Goal: Check status: Check status

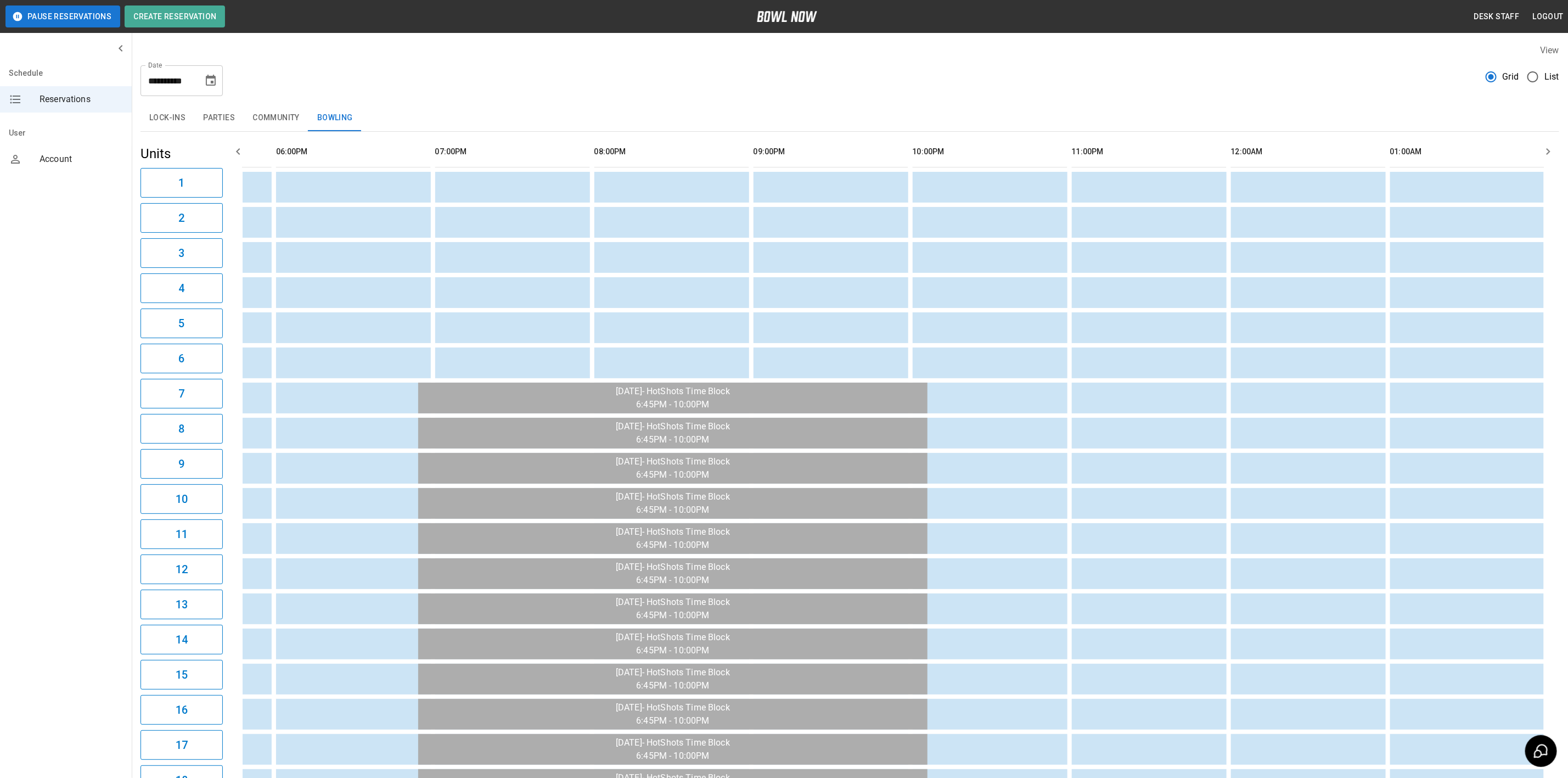
click at [211, 78] on icon "Choose date, selected date is Sep 1, 2025" at bounding box center [211, 80] width 10 height 11
click at [208, 108] on icon "Previous month" at bounding box center [211, 113] width 13 height 13
click at [211, 221] on button "22" at bounding box center [212, 222] width 20 height 20
type input "**********"
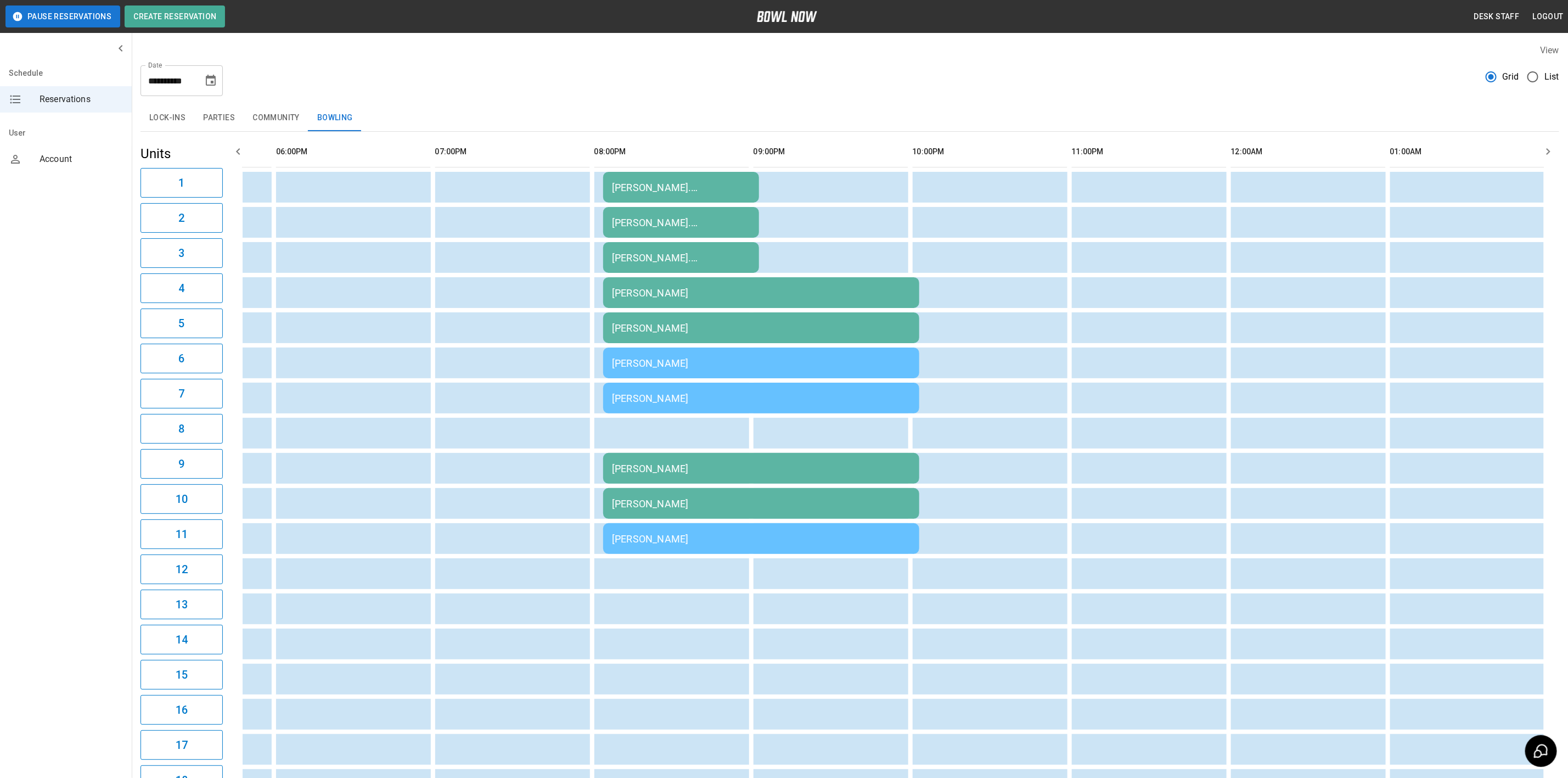
click at [687, 533] on div "[PERSON_NAME]" at bounding box center [761, 539] width 299 height 12
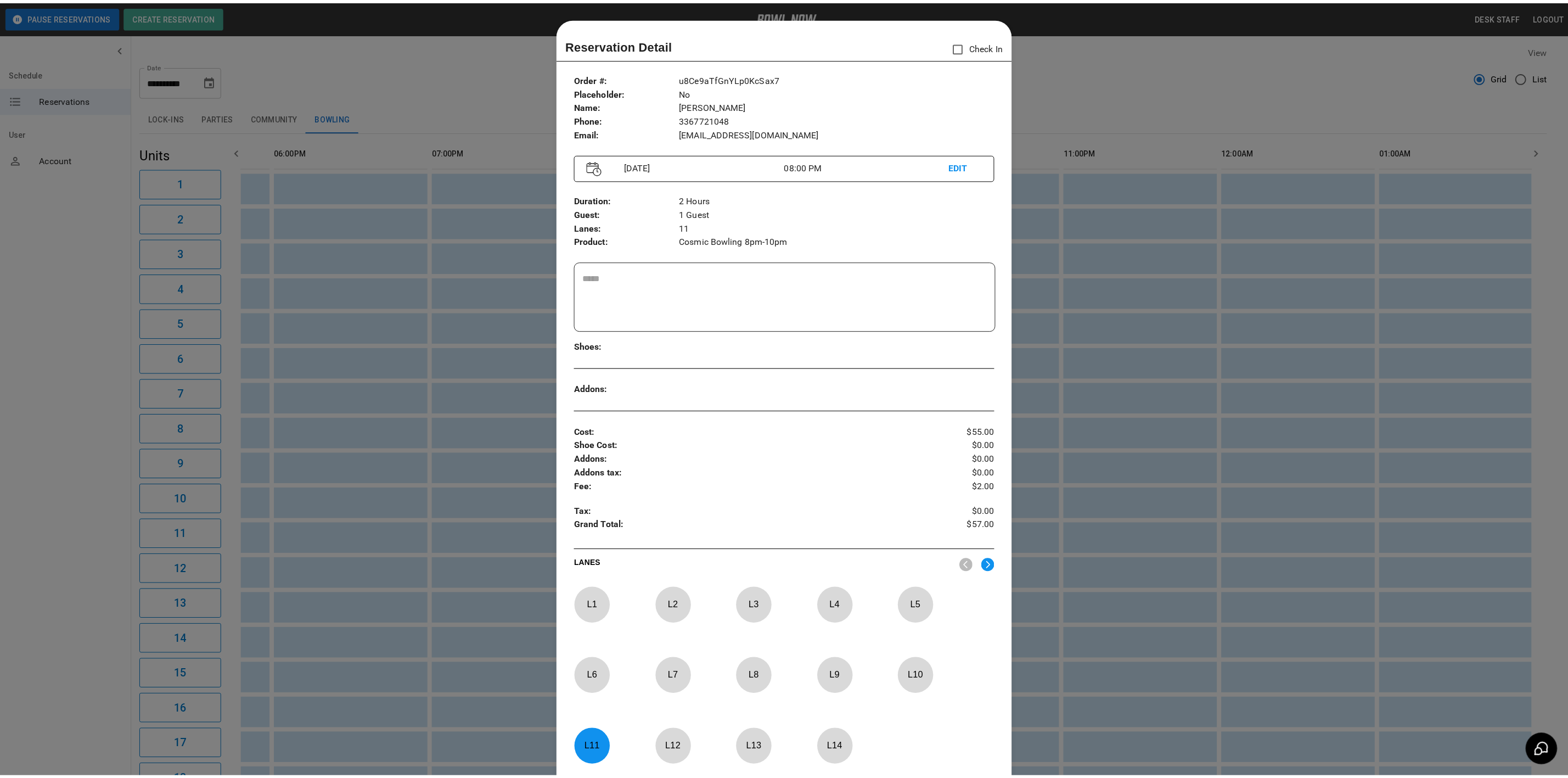
scroll to position [17, 0]
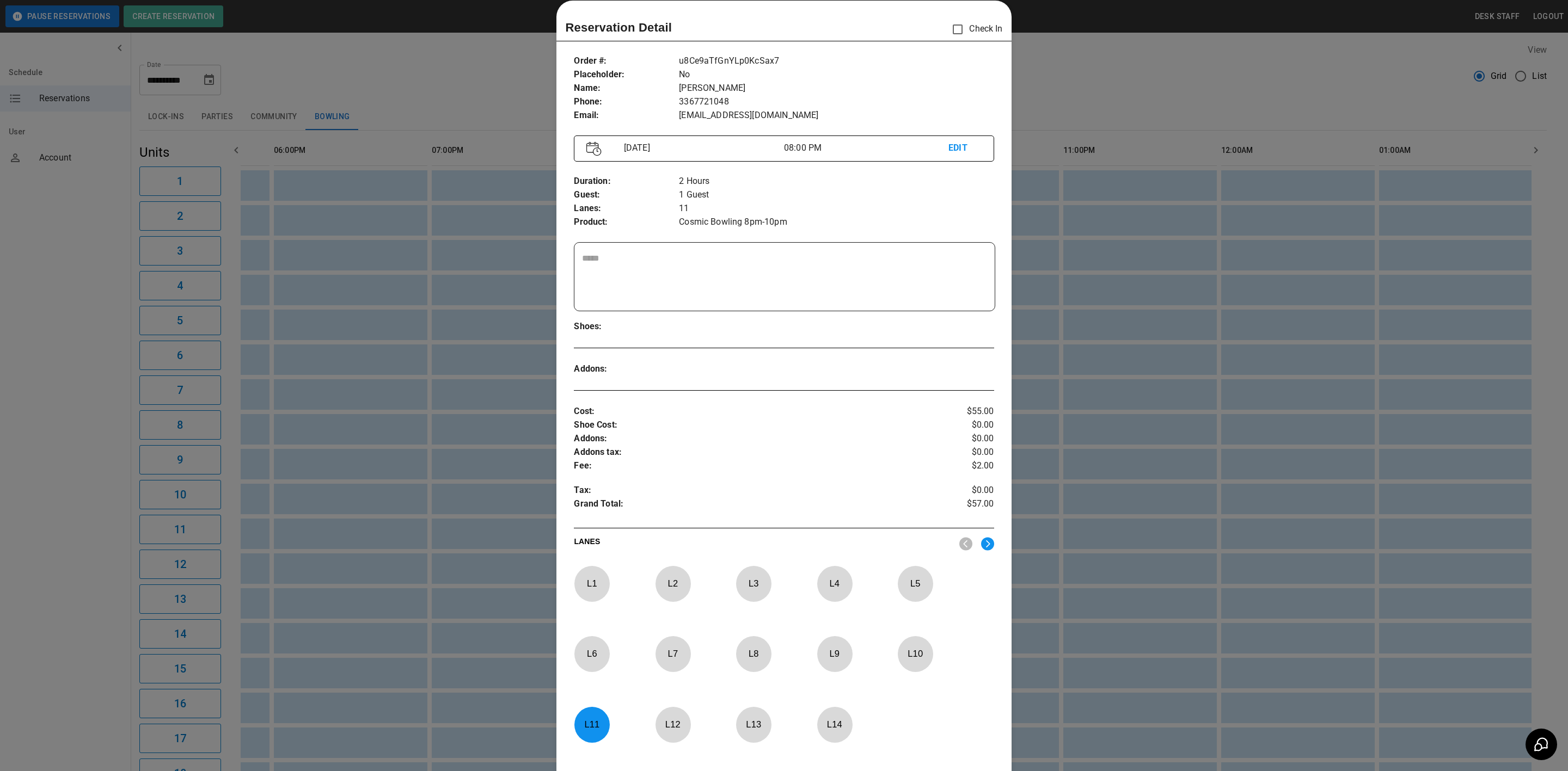
click at [426, 601] on div at bounding box center [784, 385] width 1568 height 771
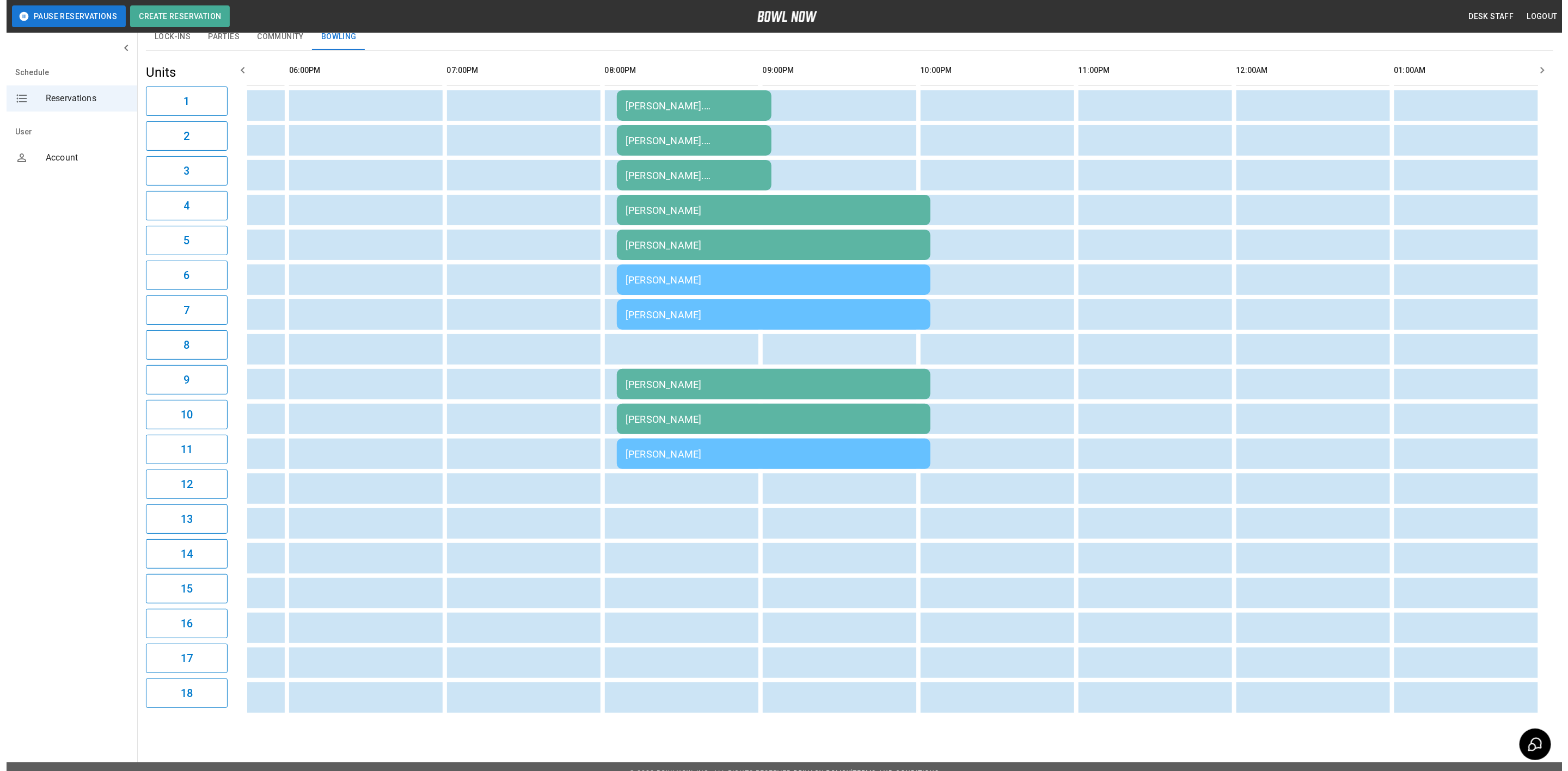
scroll to position [100, 0]
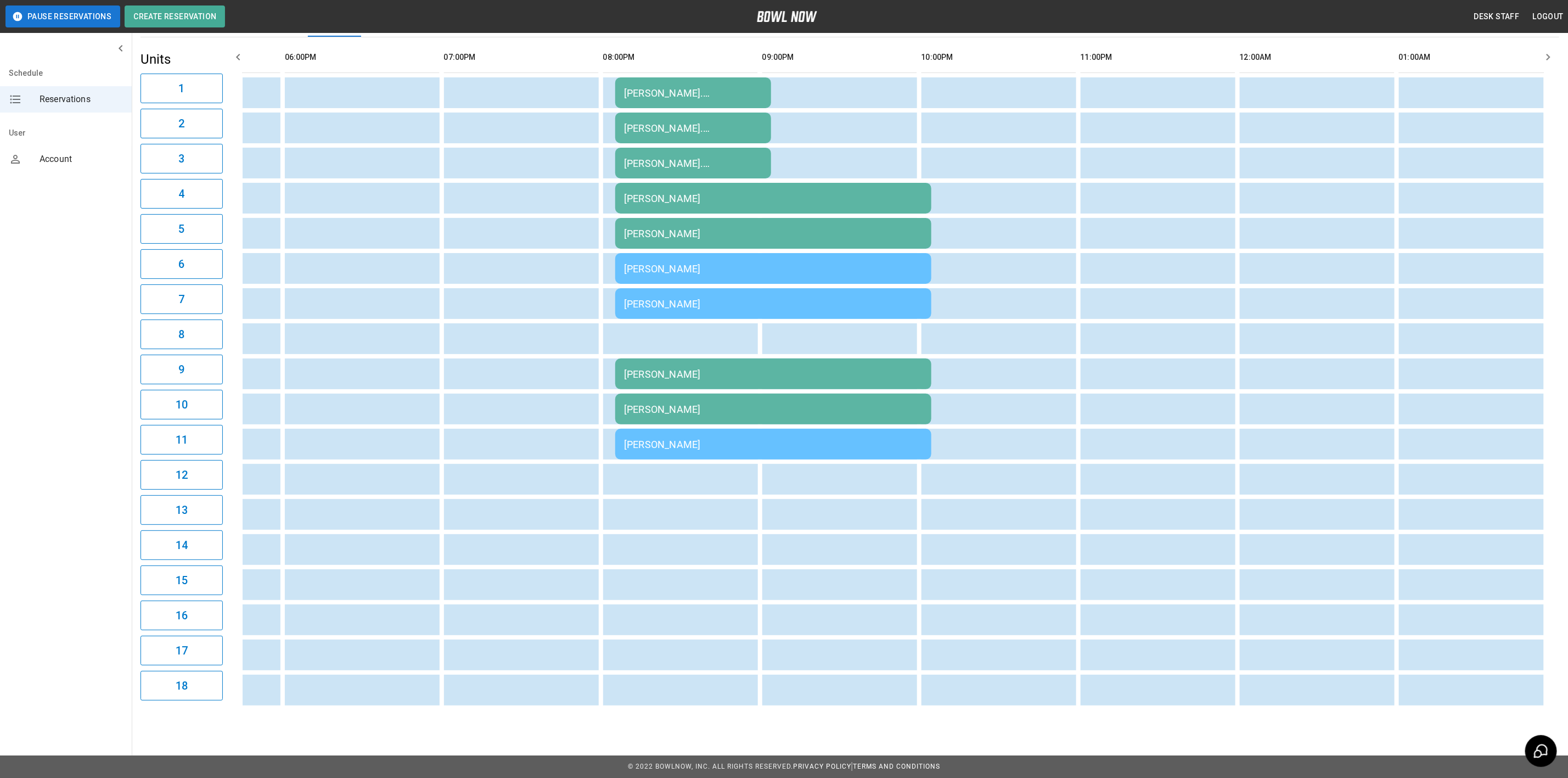
click at [703, 439] on div "[PERSON_NAME]" at bounding box center [773, 444] width 299 height 12
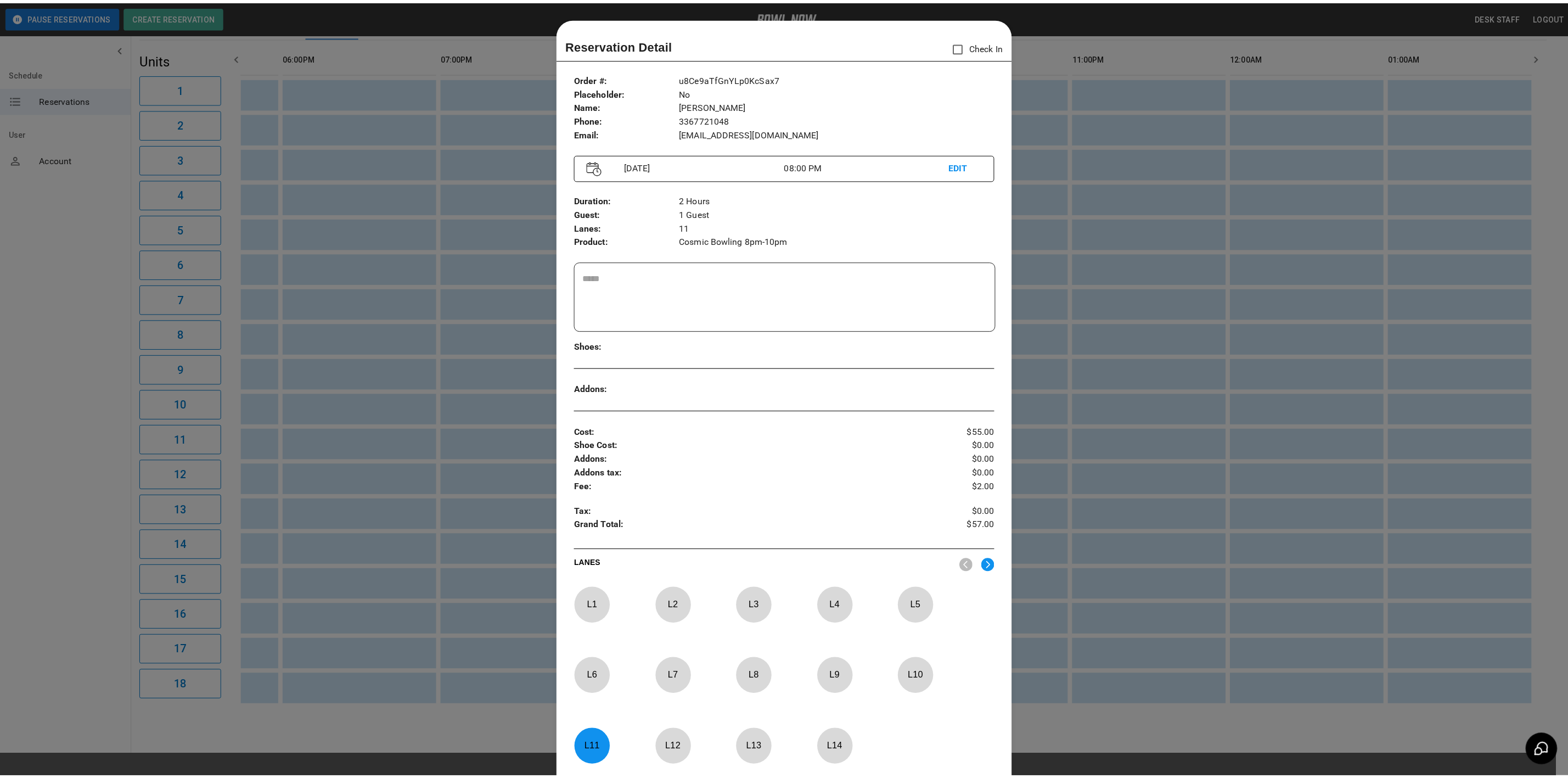
scroll to position [17, 0]
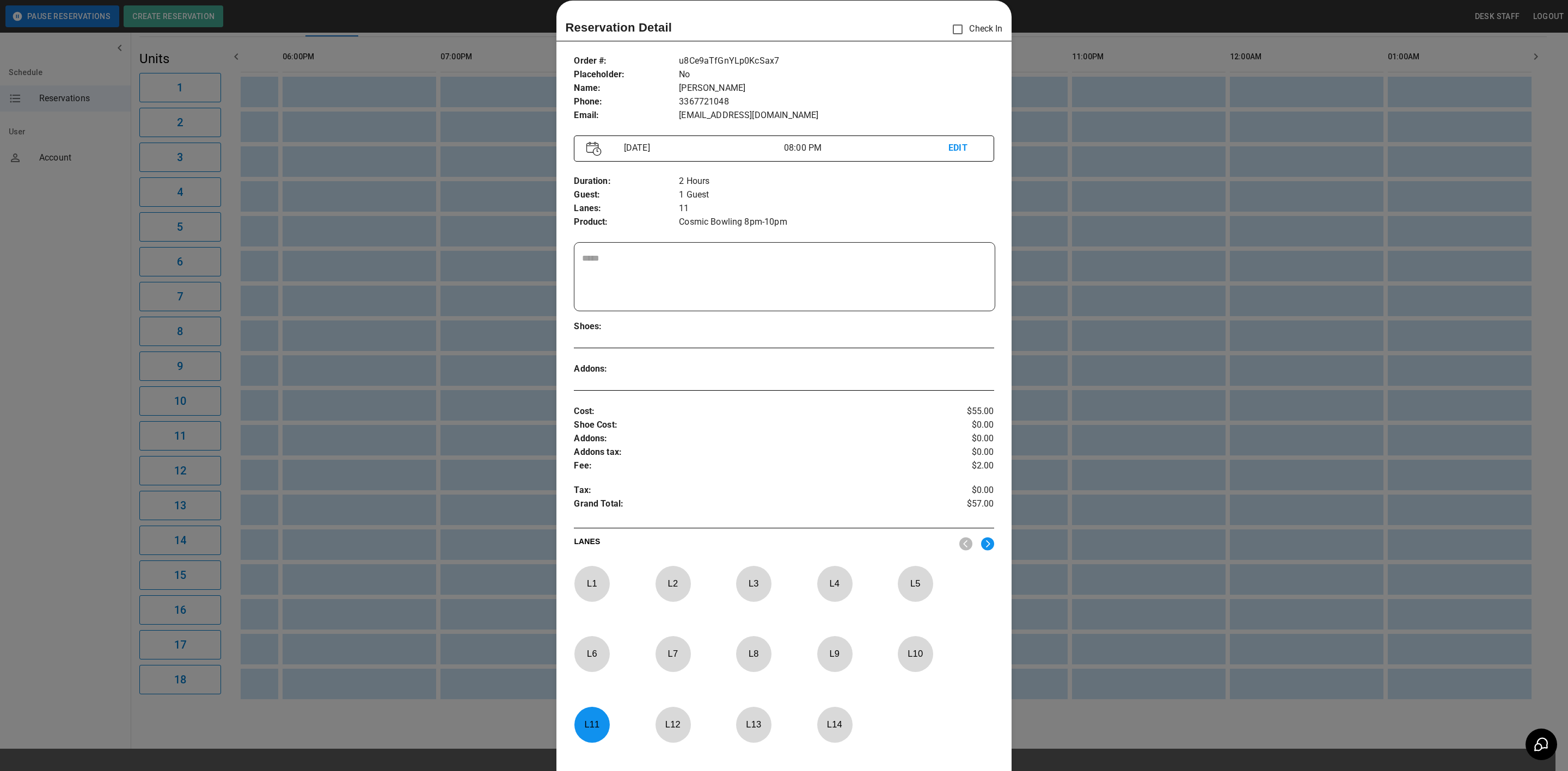
click at [537, 368] on div at bounding box center [784, 385] width 1568 height 771
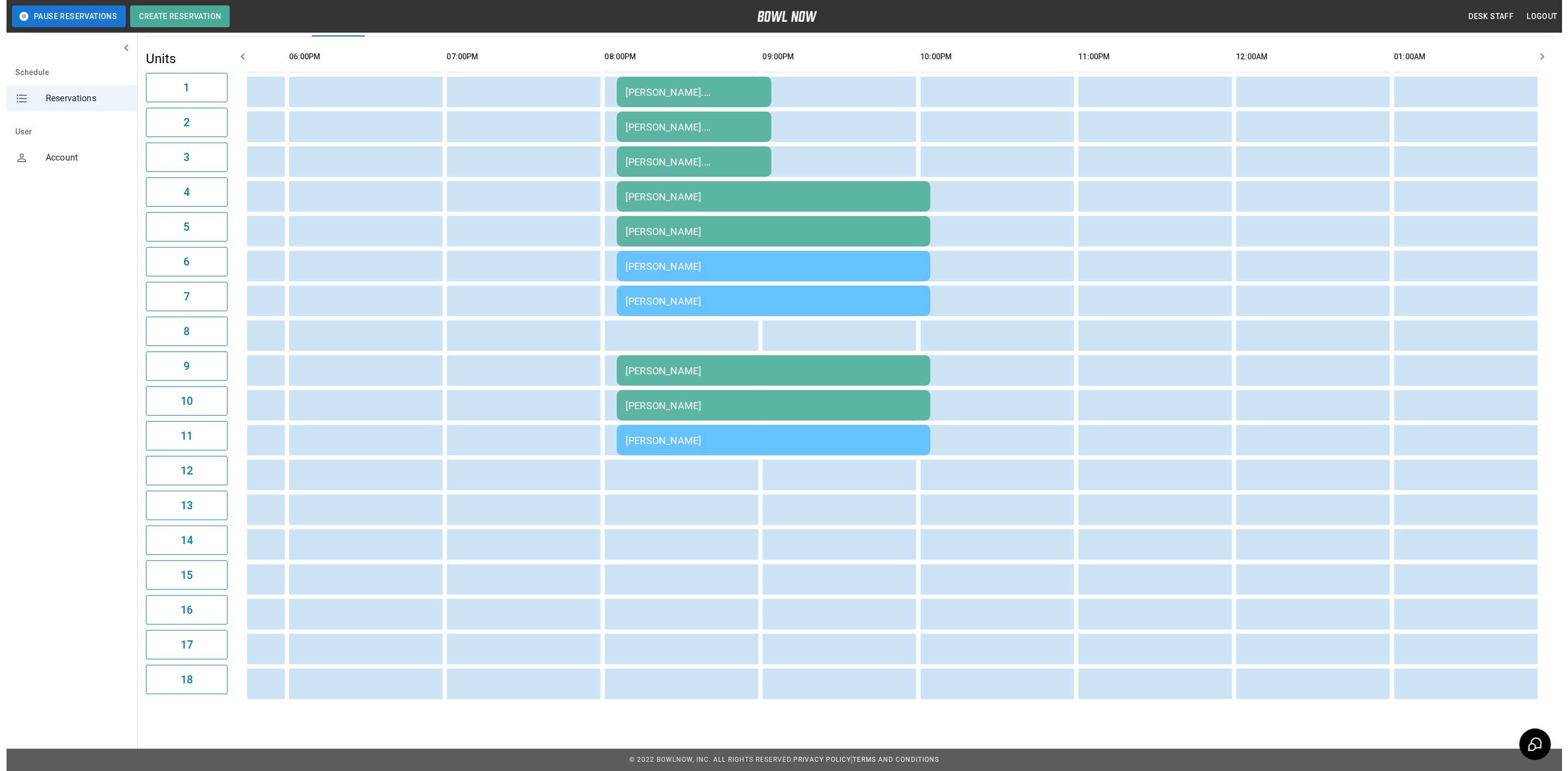
scroll to position [0, 1346]
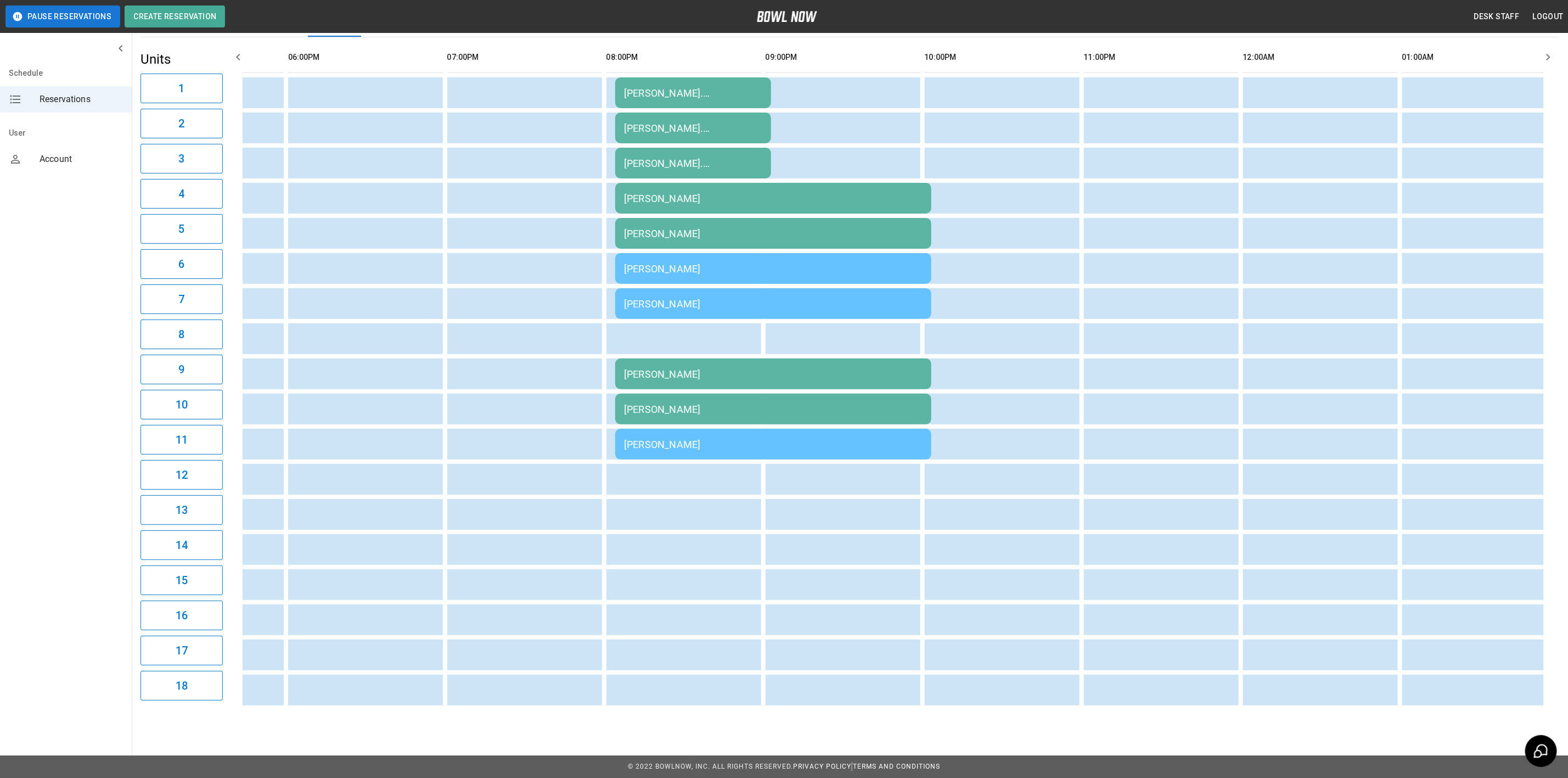
click at [650, 439] on div "[PERSON_NAME]" at bounding box center [773, 444] width 299 height 12
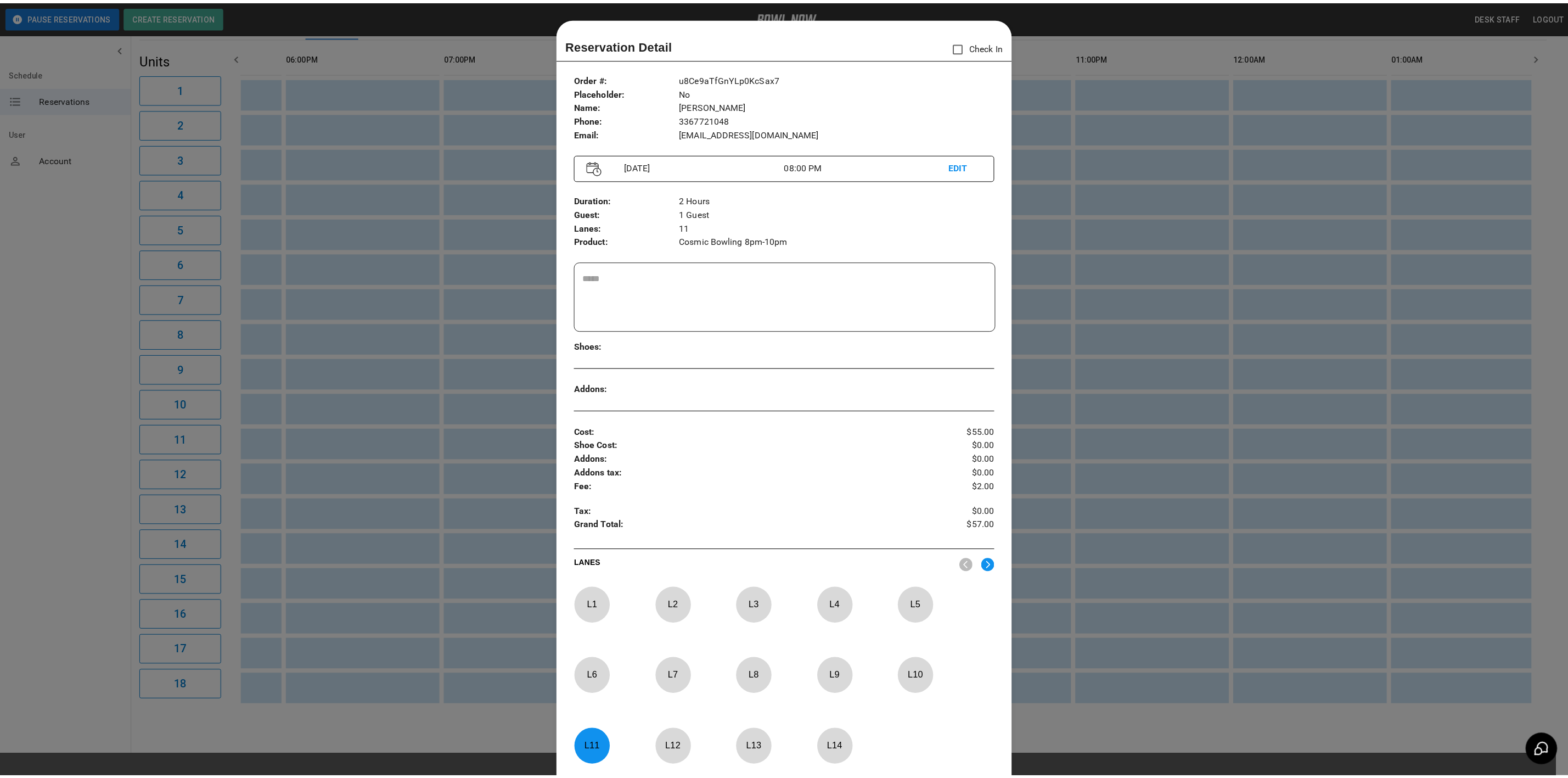
scroll to position [17, 0]
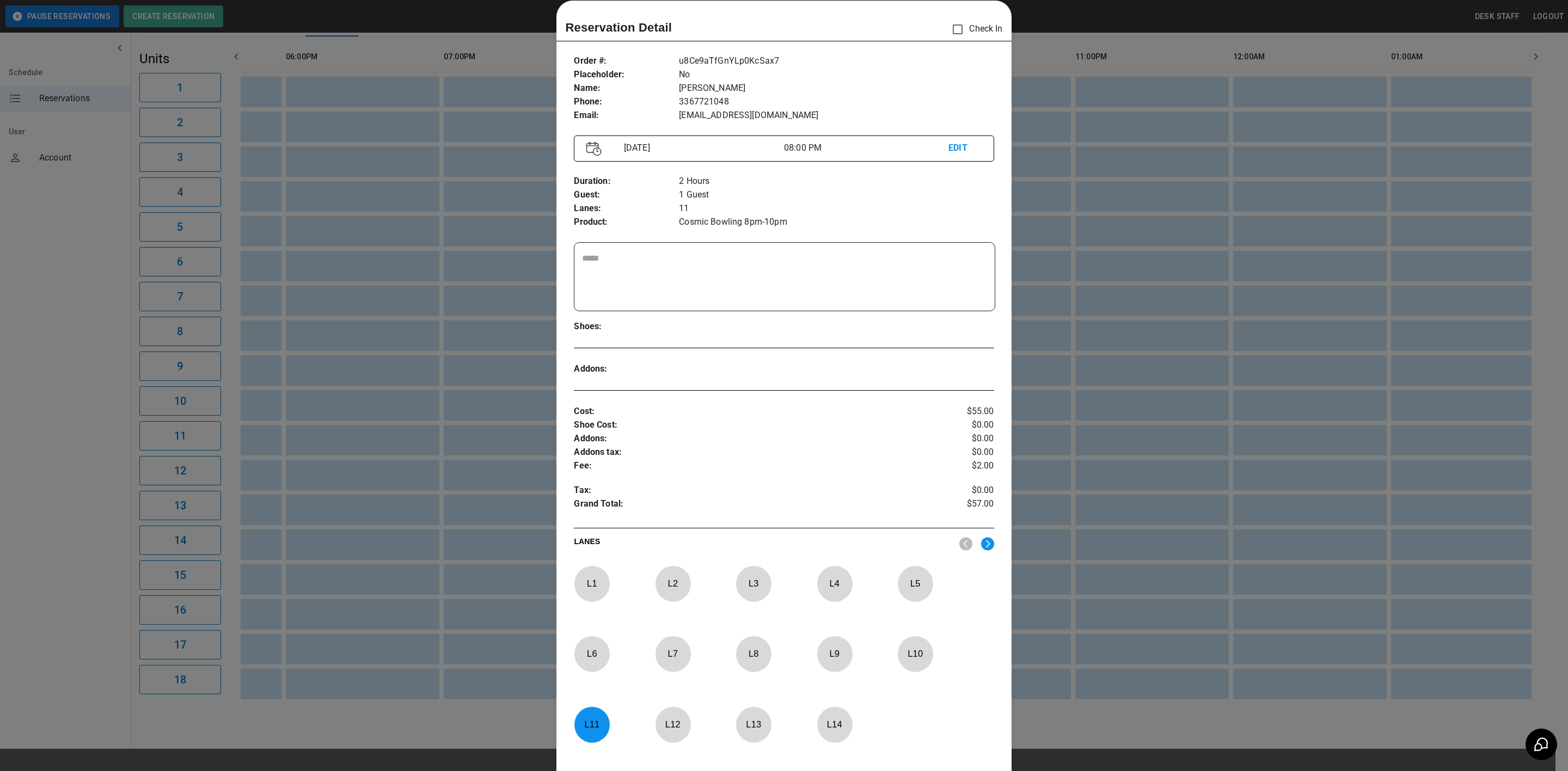
click at [487, 309] on div at bounding box center [784, 385] width 1568 height 771
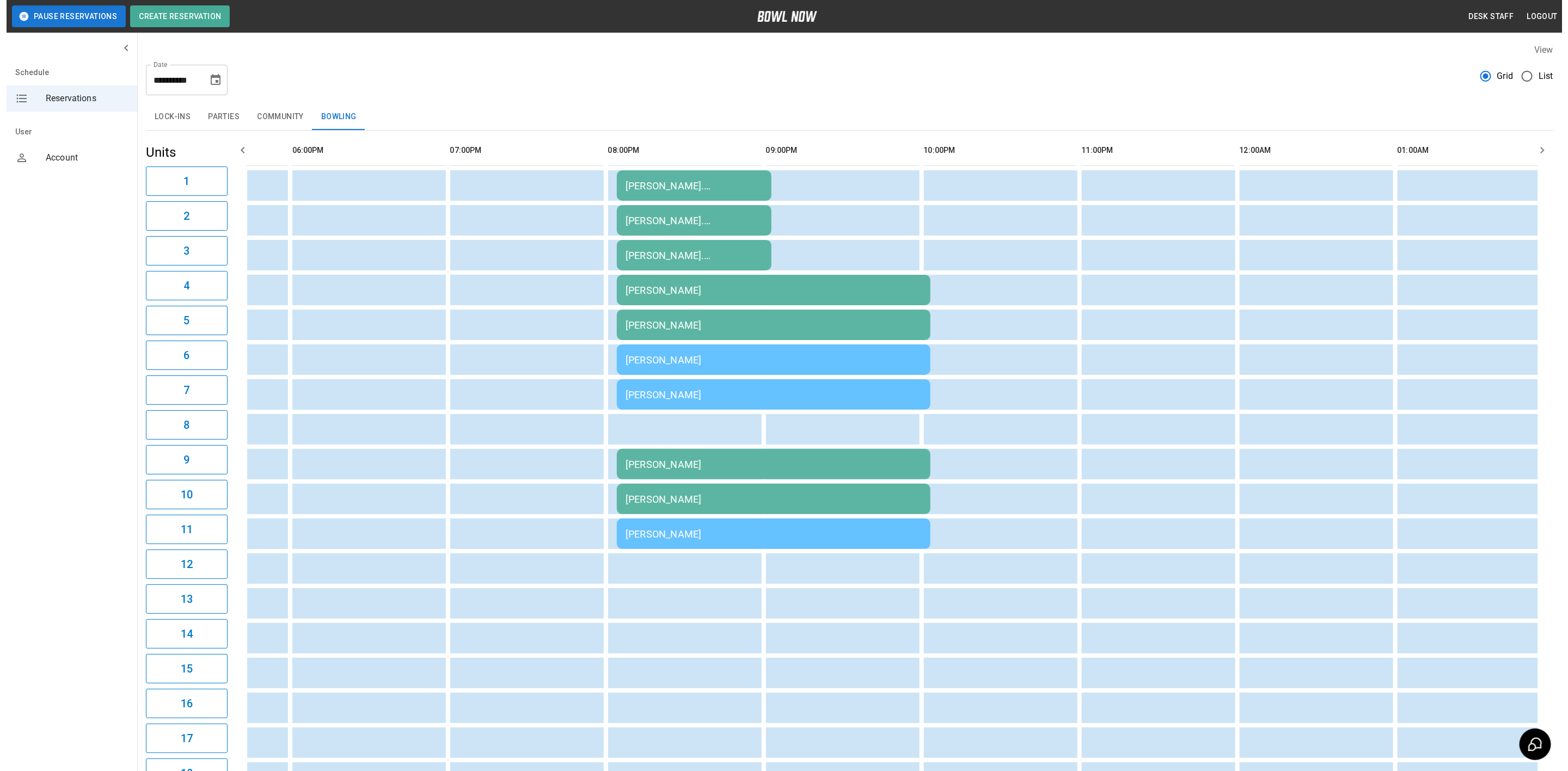
scroll to position [36, 0]
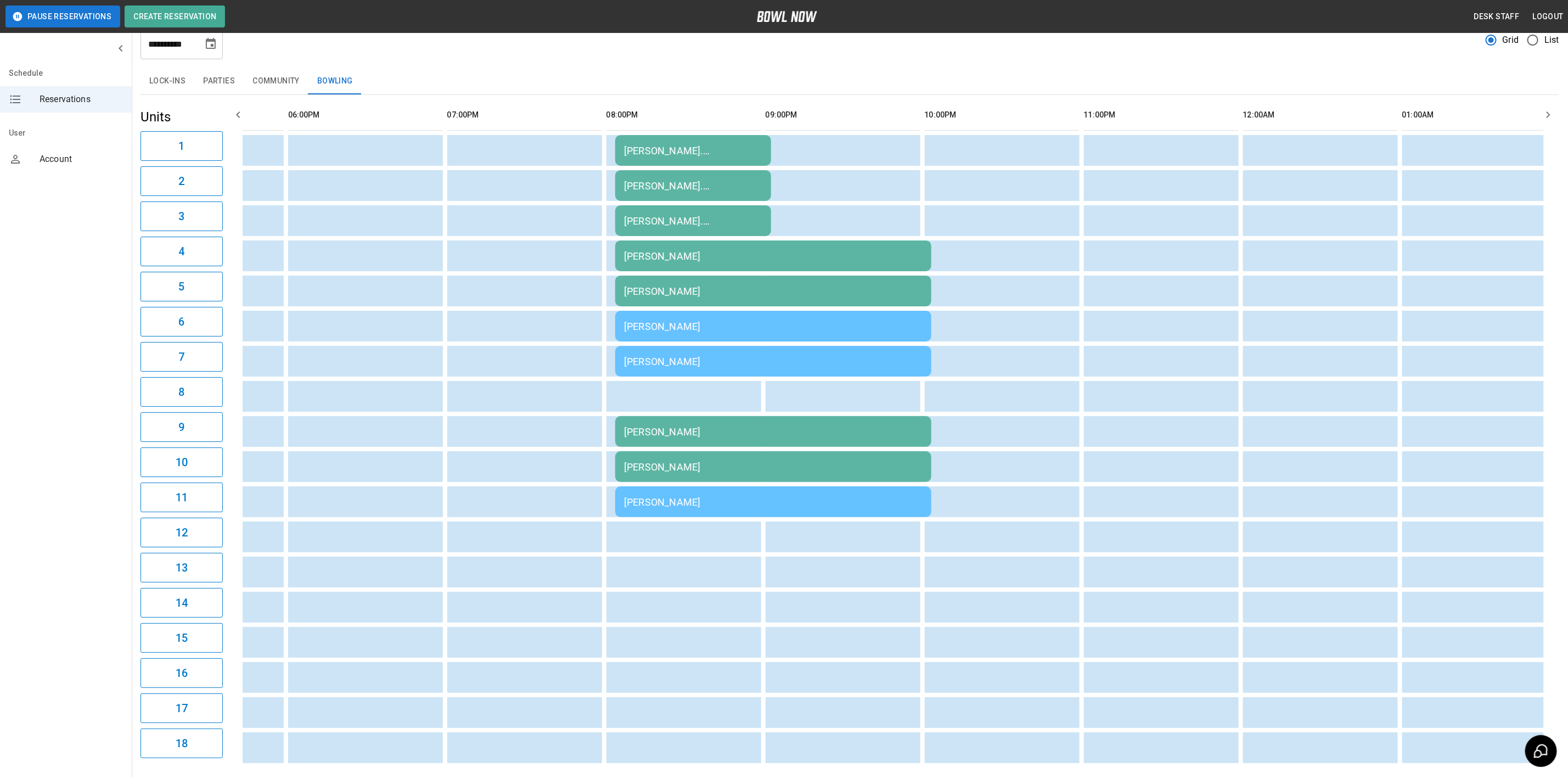
click at [707, 503] on div "[PERSON_NAME]" at bounding box center [773, 502] width 299 height 12
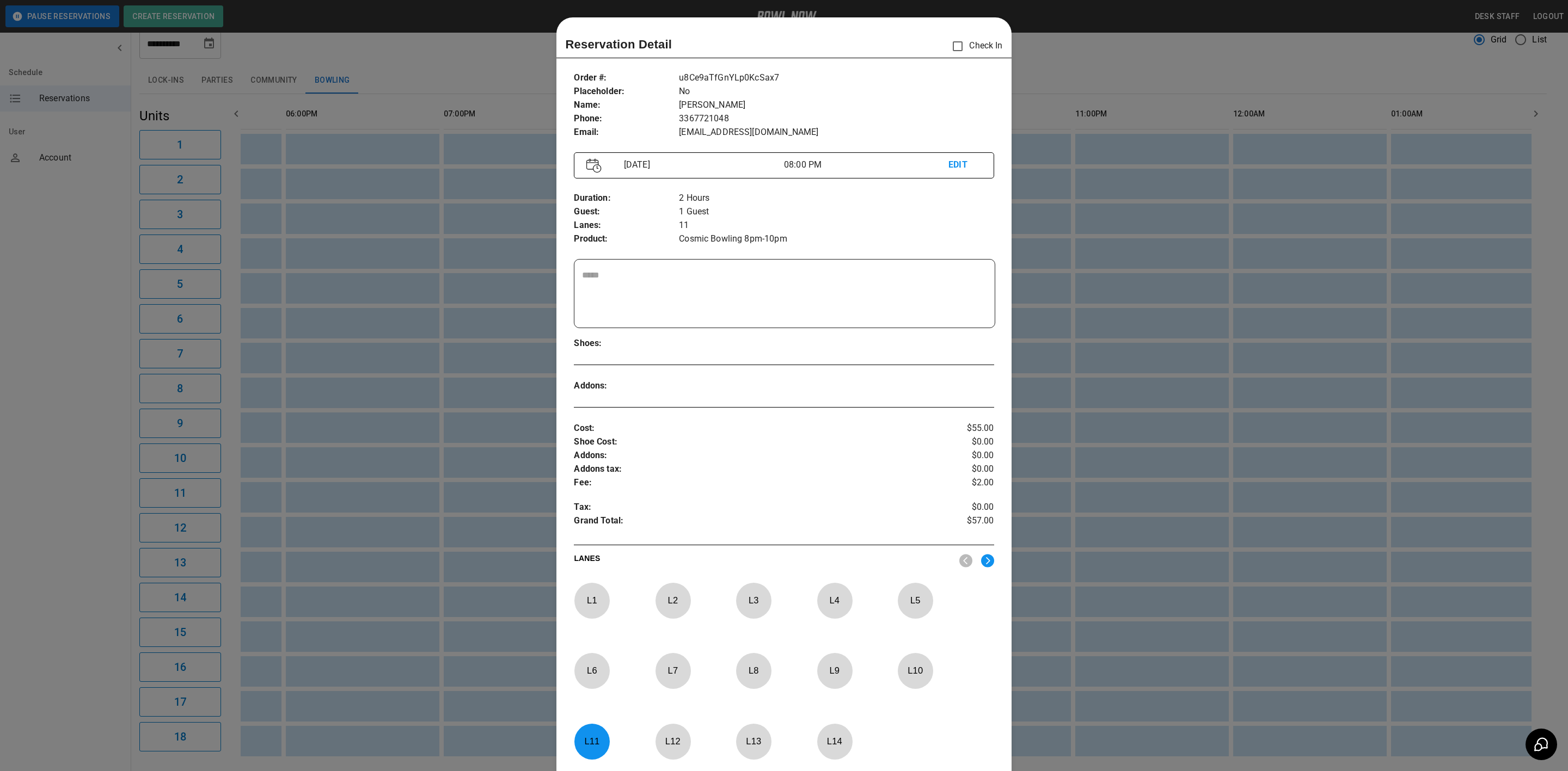
scroll to position [17, 0]
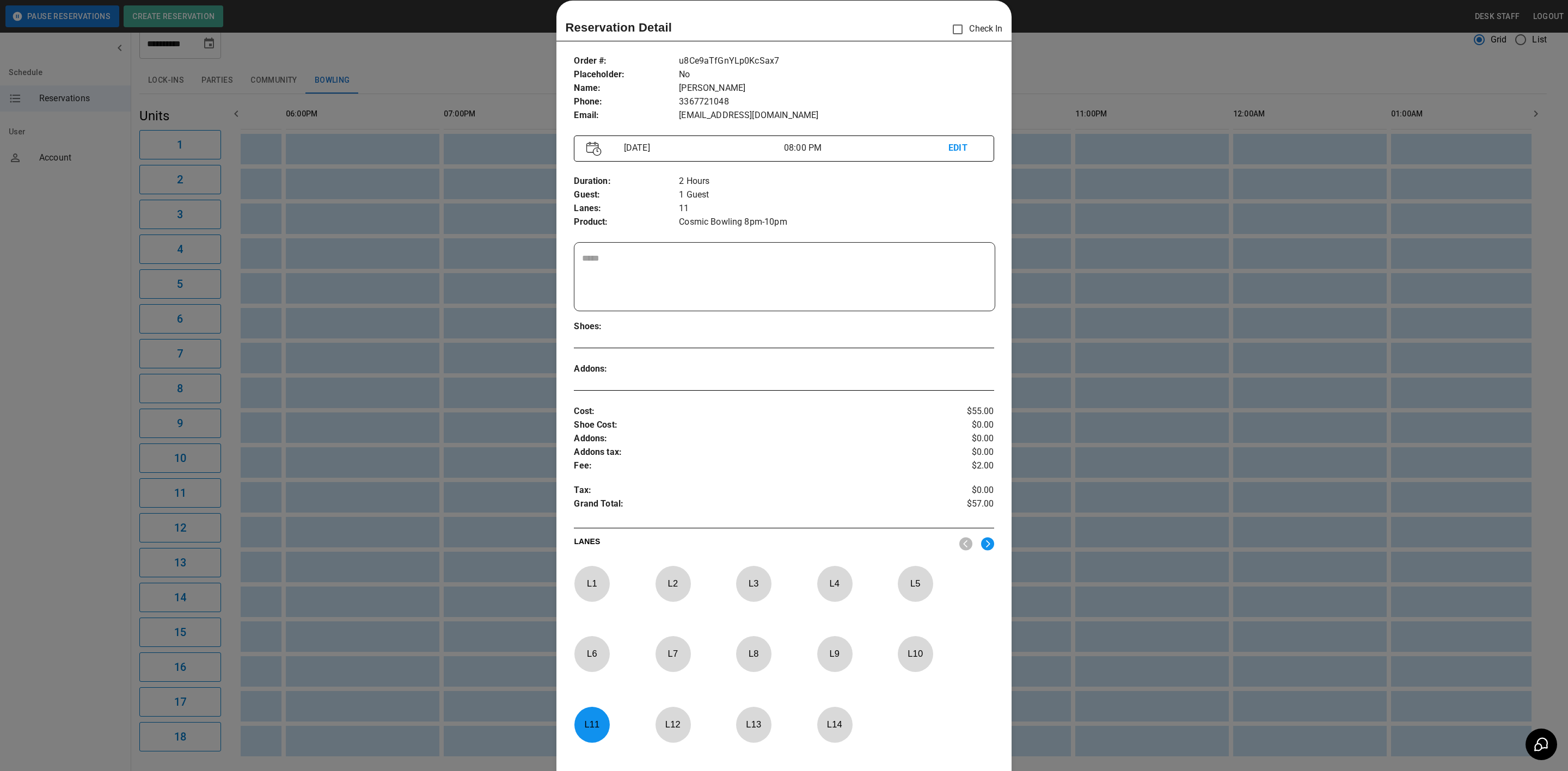
click at [645, 260] on textarea at bounding box center [784, 277] width 404 height 50
click at [449, 323] on div at bounding box center [784, 385] width 1568 height 771
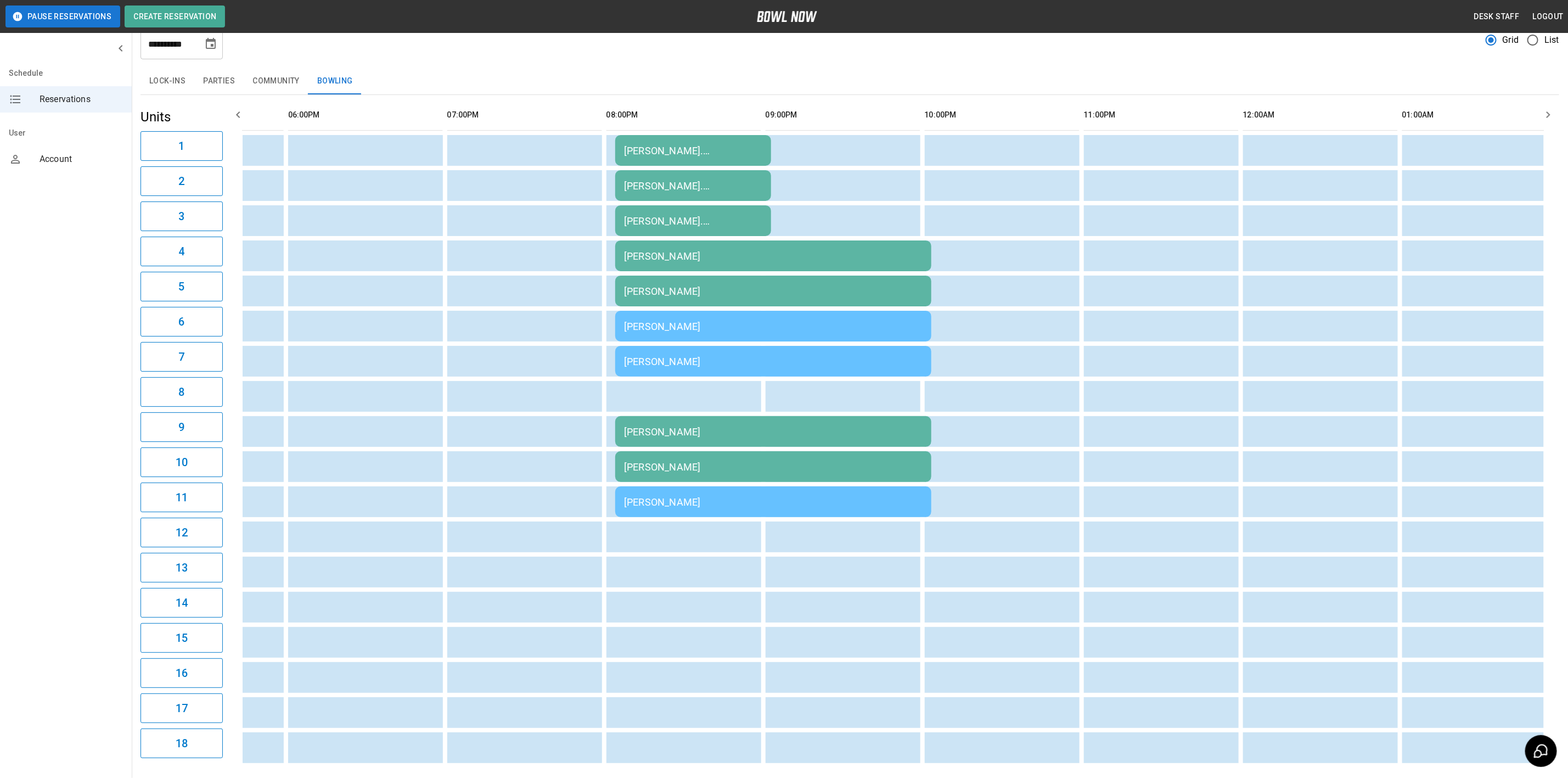
click at [660, 511] on td "[PERSON_NAME]" at bounding box center [773, 502] width 316 height 31
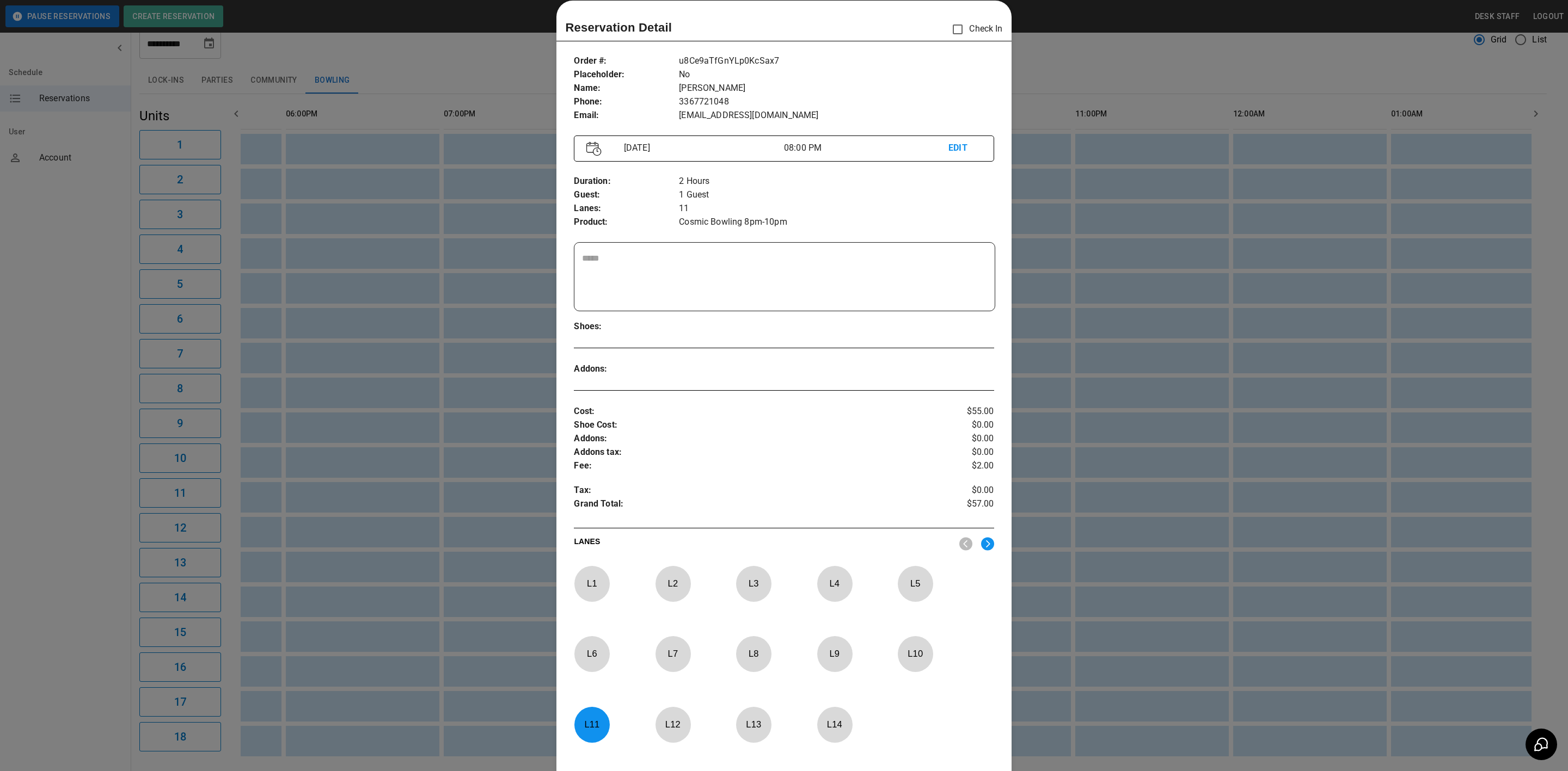
click at [785, 374] on div at bounding box center [801, 369] width 245 height 13
click at [726, 294] on textarea at bounding box center [784, 277] width 404 height 50
type textarea "*"
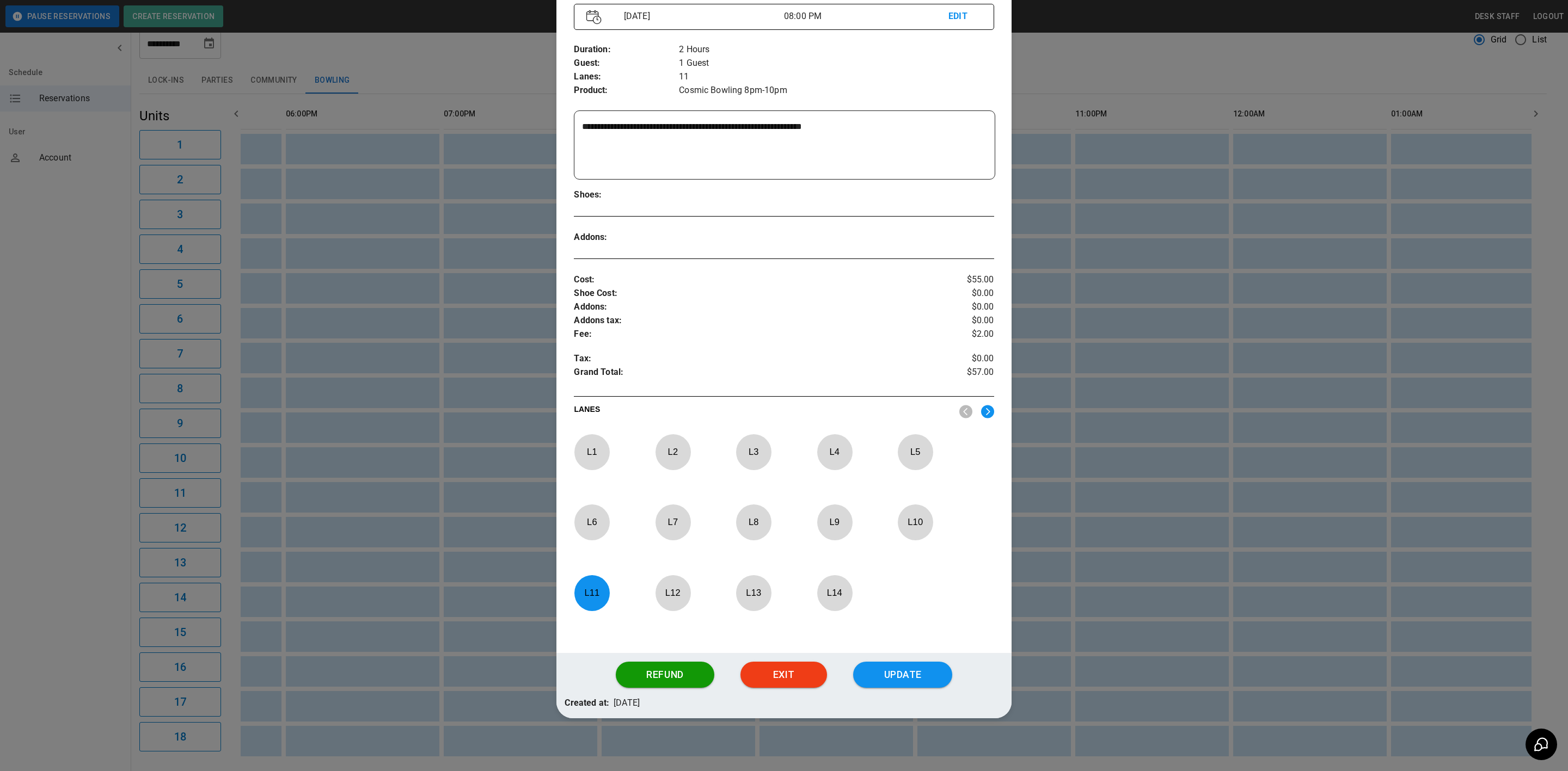
scroll to position [151, 0]
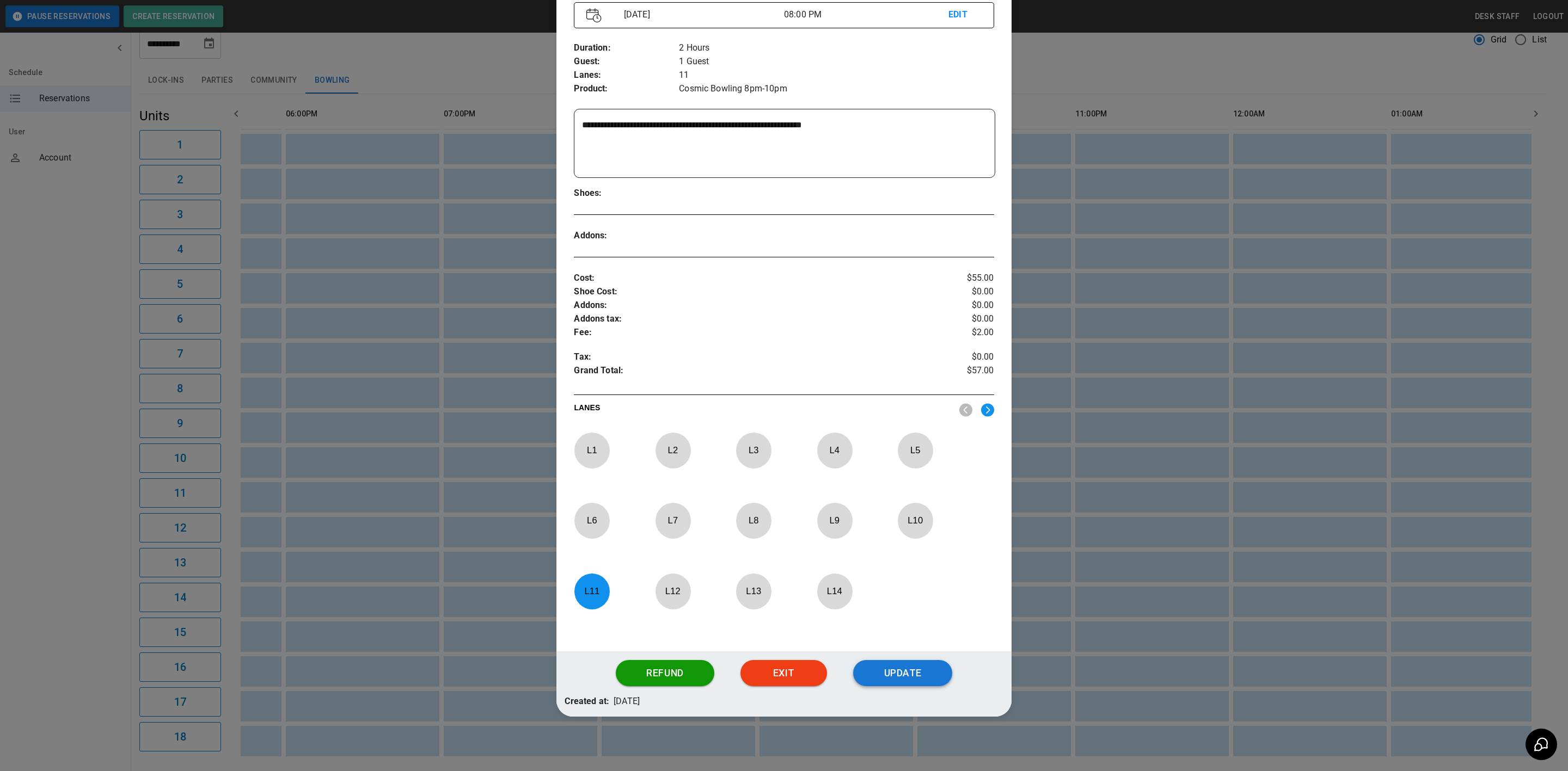
type textarea "**********"
click at [897, 673] on button "Update" at bounding box center [903, 673] width 99 height 26
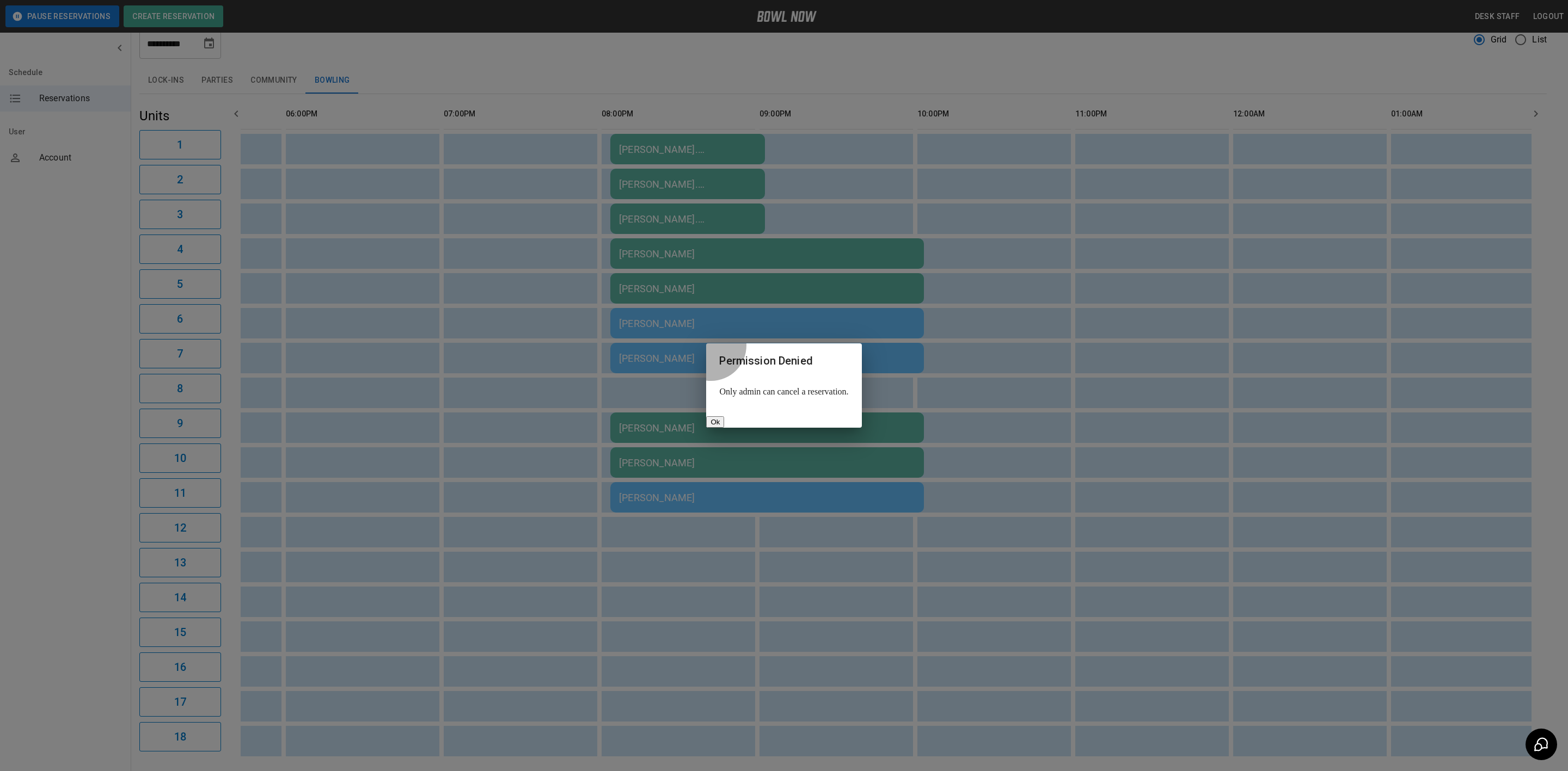
click at [724, 416] on button "Ok" at bounding box center [715, 422] width 18 height 11
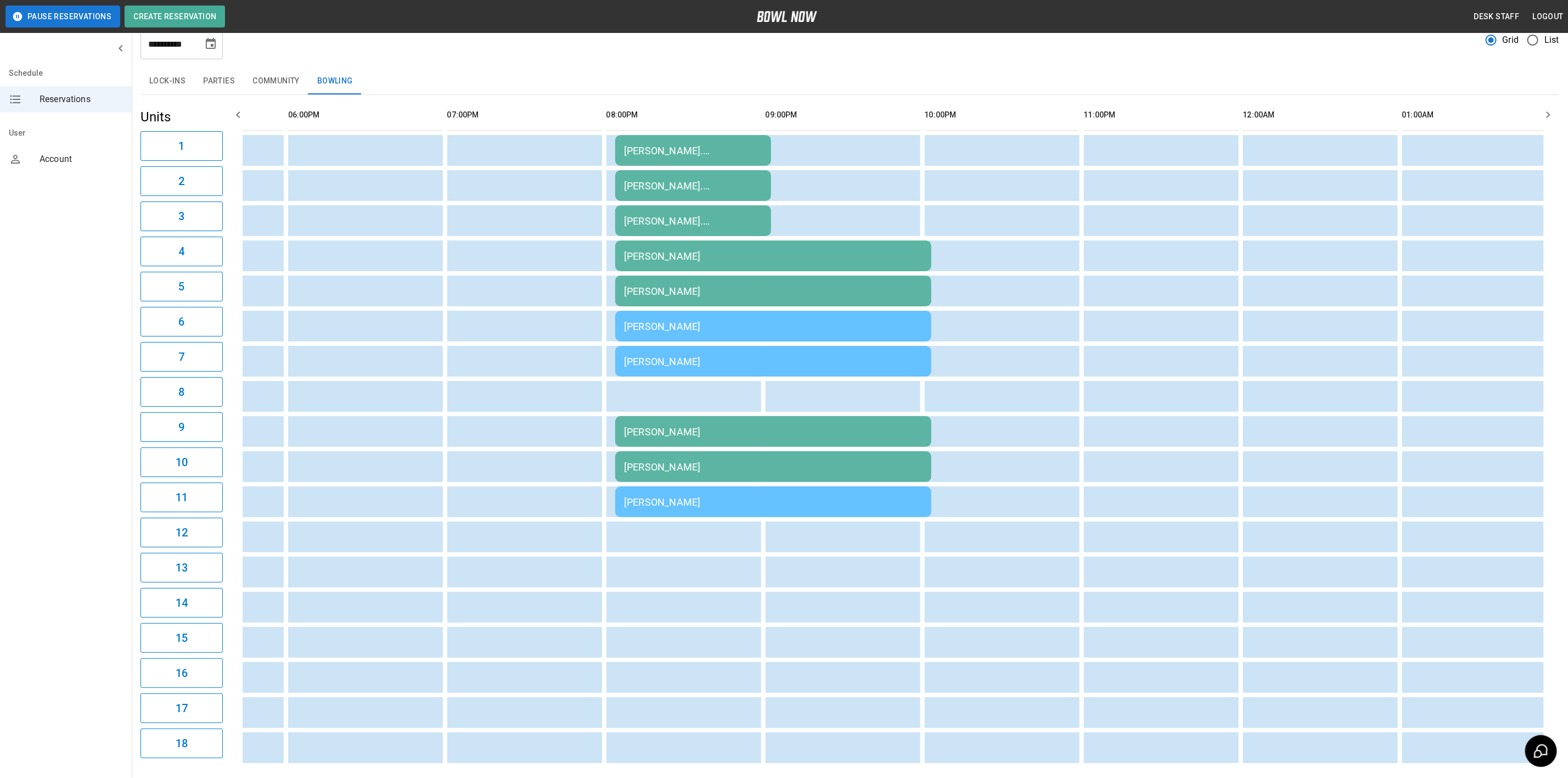
click at [807, 426] on div "[PERSON_NAME]" at bounding box center [773, 432] width 299 height 12
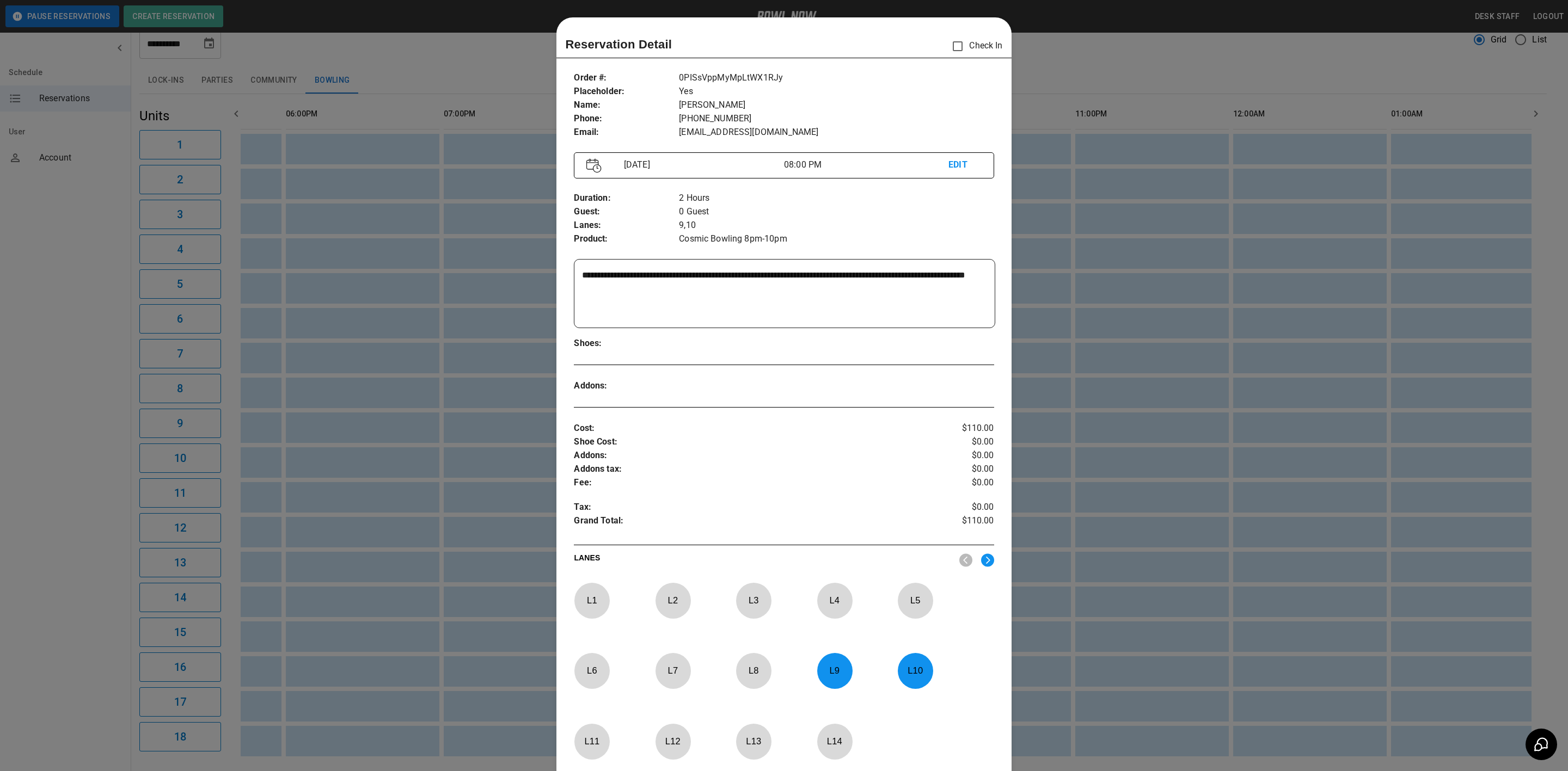
scroll to position [17, 0]
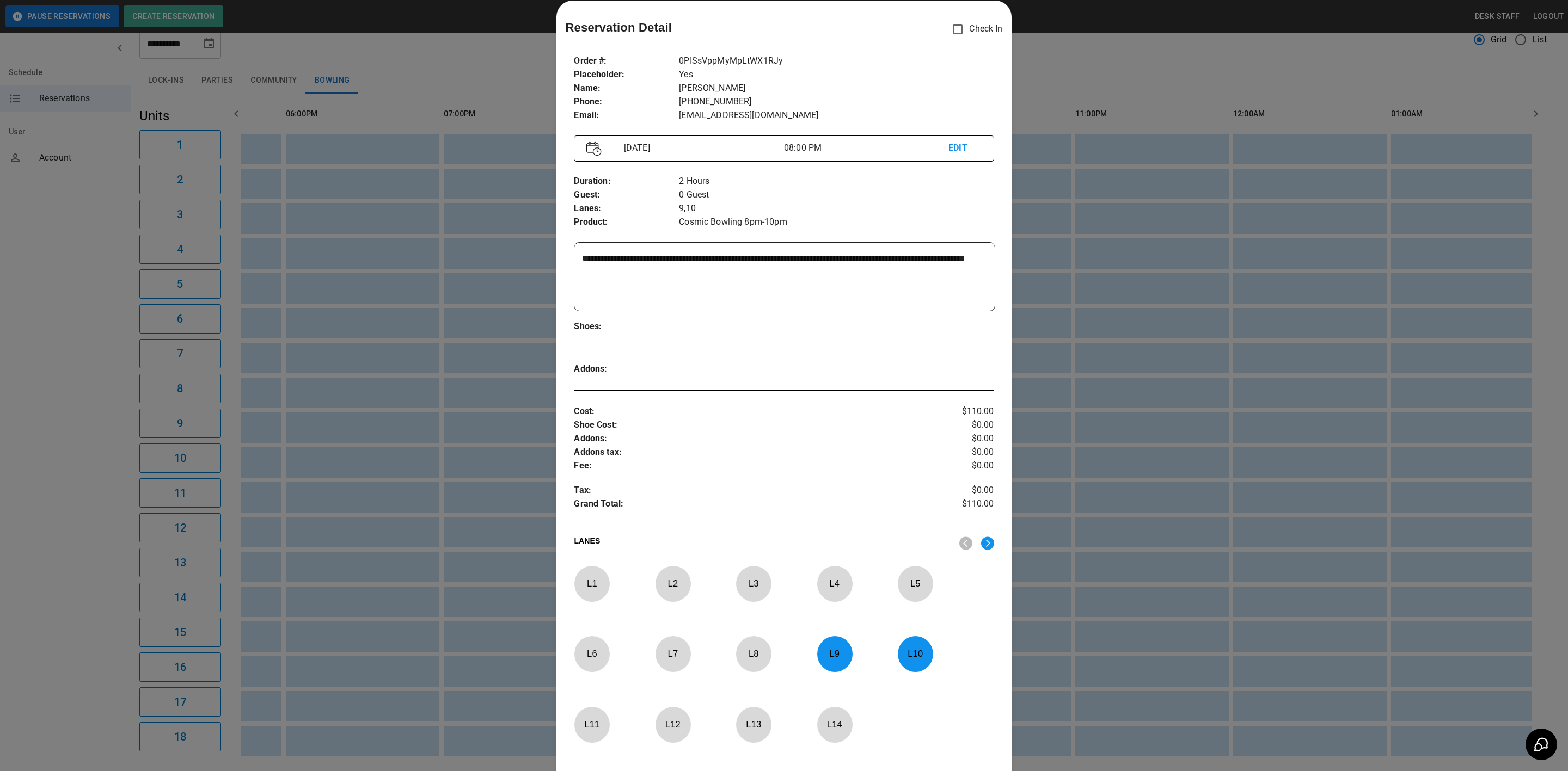
click at [867, 286] on textarea "**********" at bounding box center [783, 277] width 401 height 50
type textarea "**********"
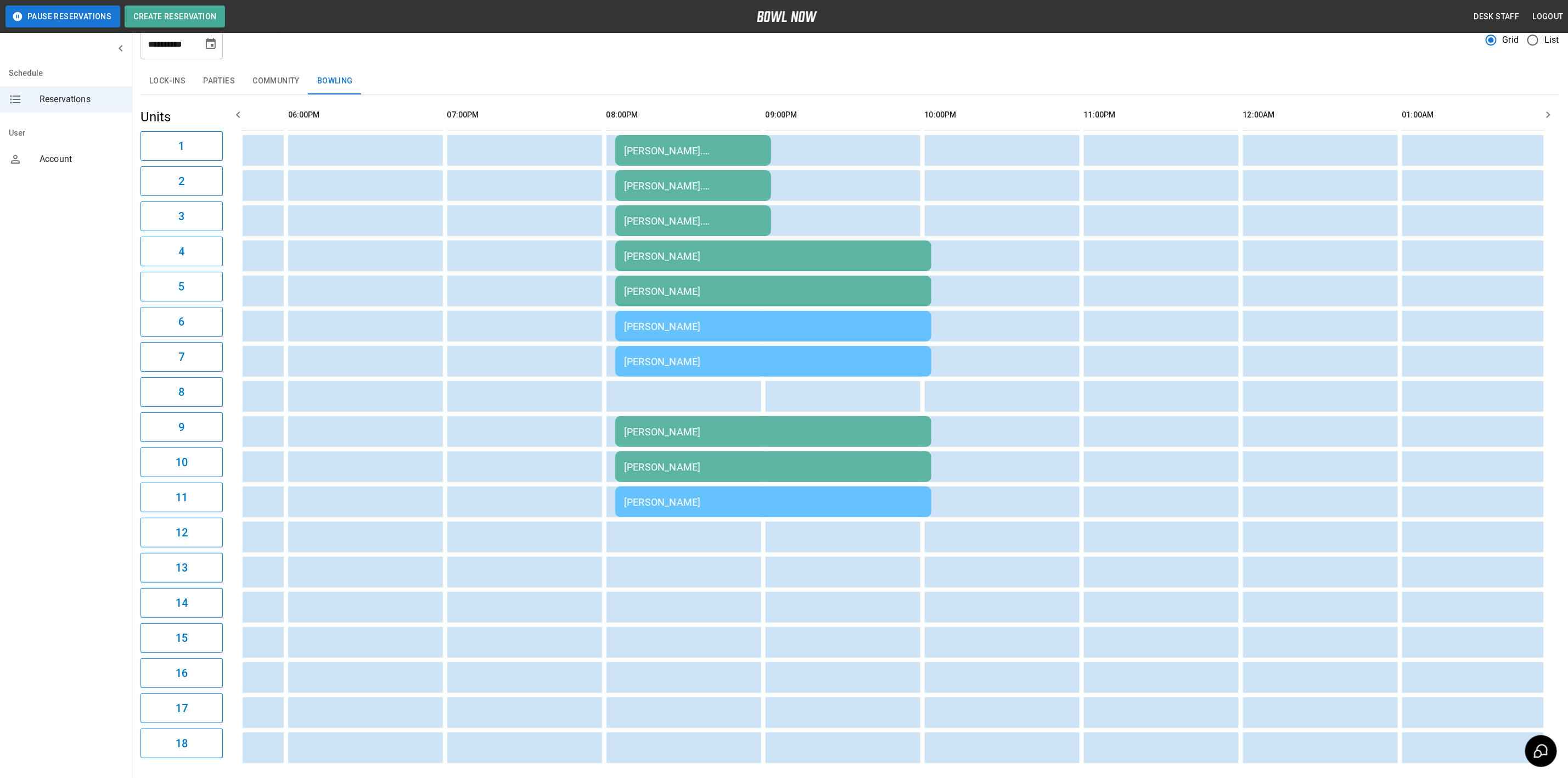
click at [788, 368] on td "[PERSON_NAME]" at bounding box center [773, 361] width 316 height 31
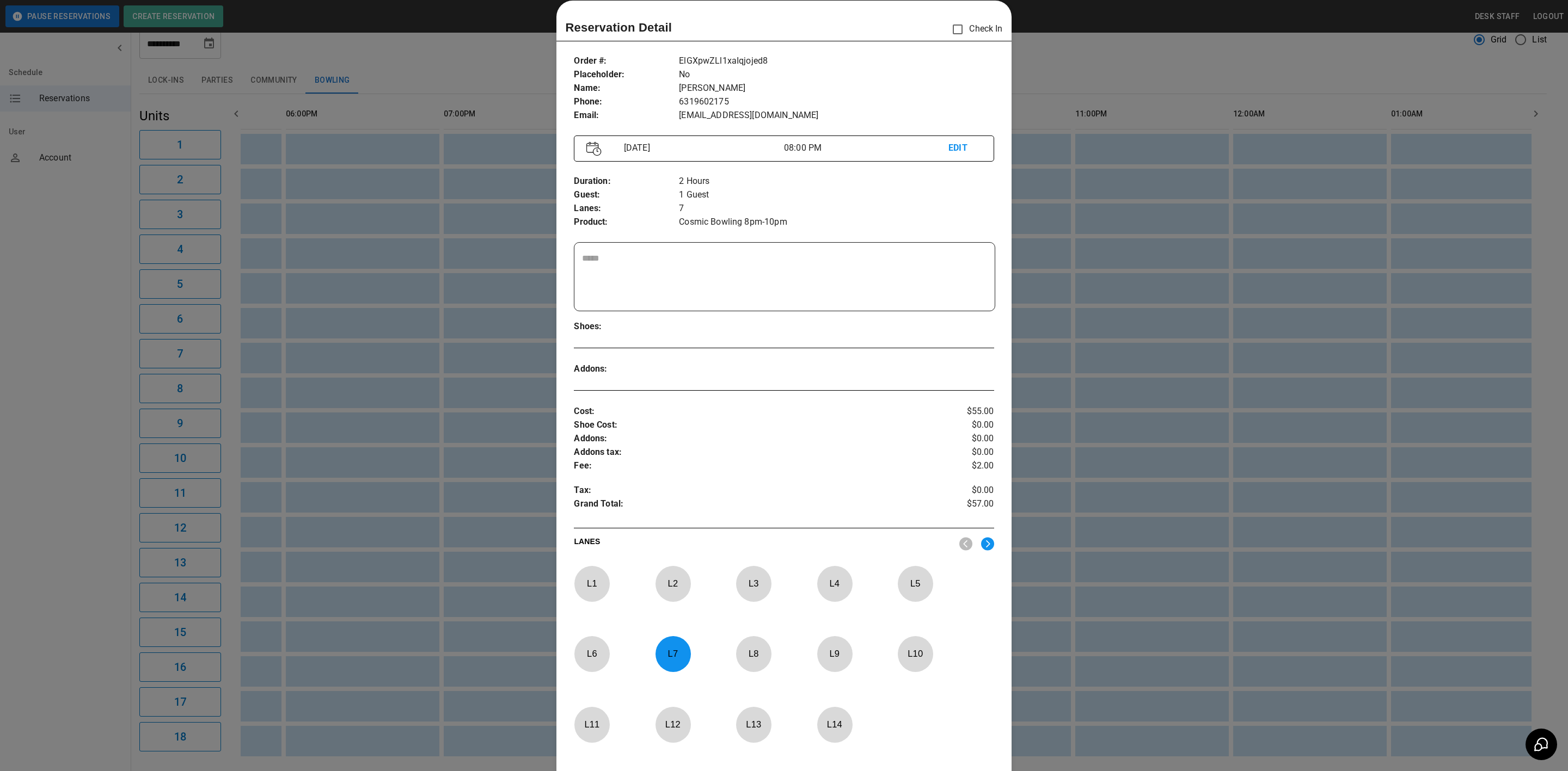
click at [1106, 159] on div at bounding box center [784, 385] width 1568 height 771
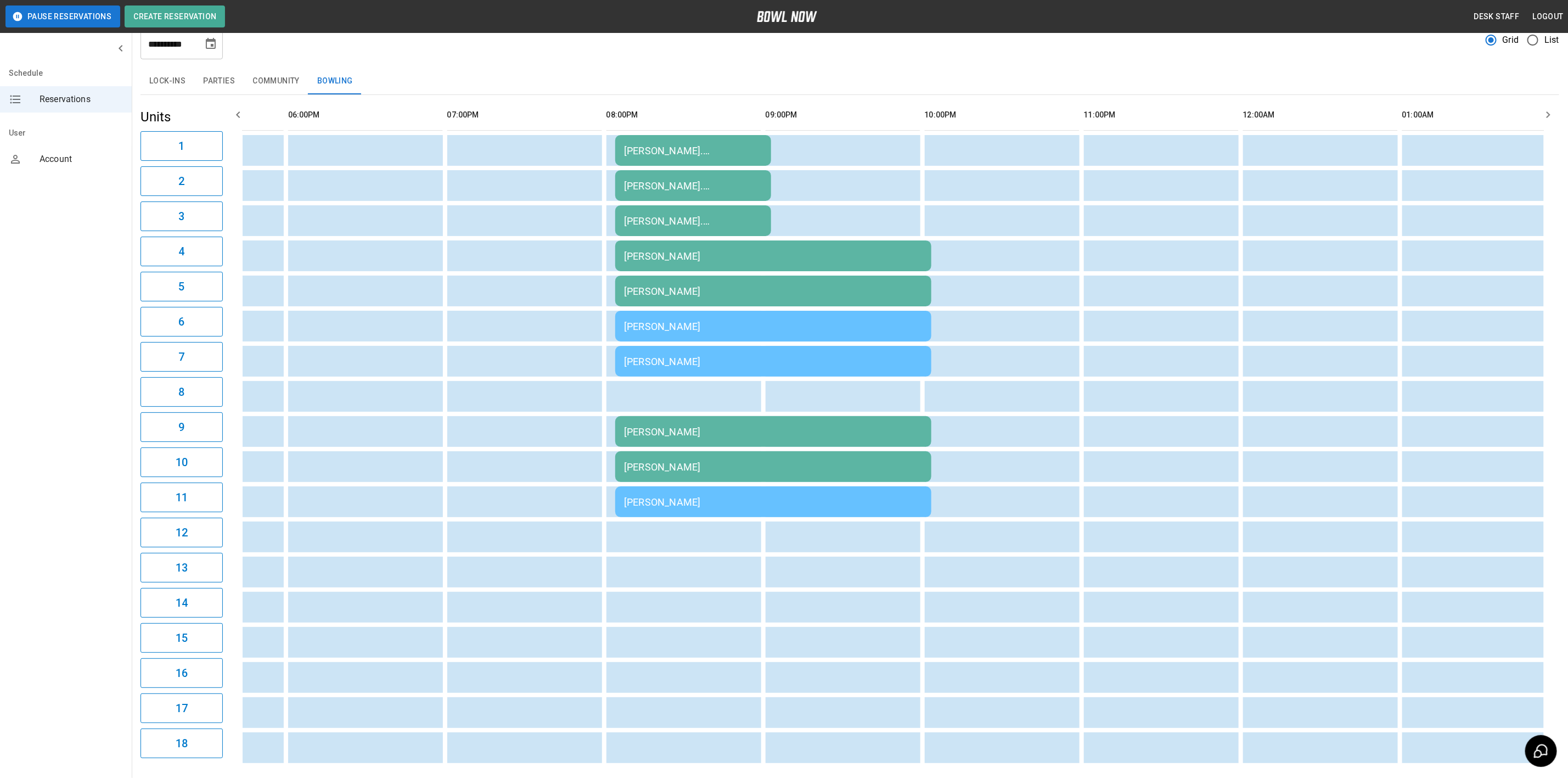
click at [802, 262] on div "[PERSON_NAME]" at bounding box center [773, 256] width 299 height 12
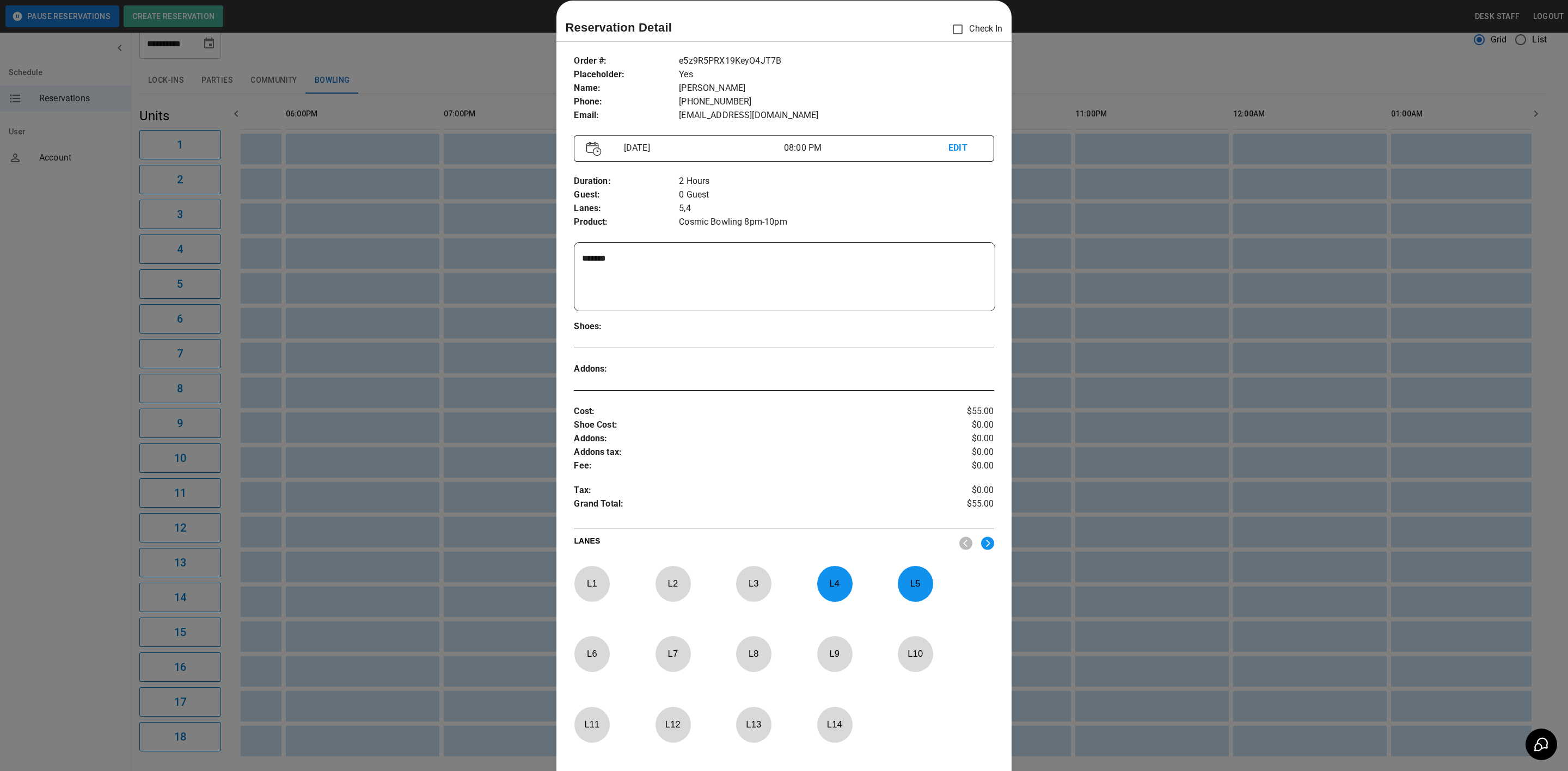
click at [1139, 220] on div at bounding box center [784, 385] width 1568 height 771
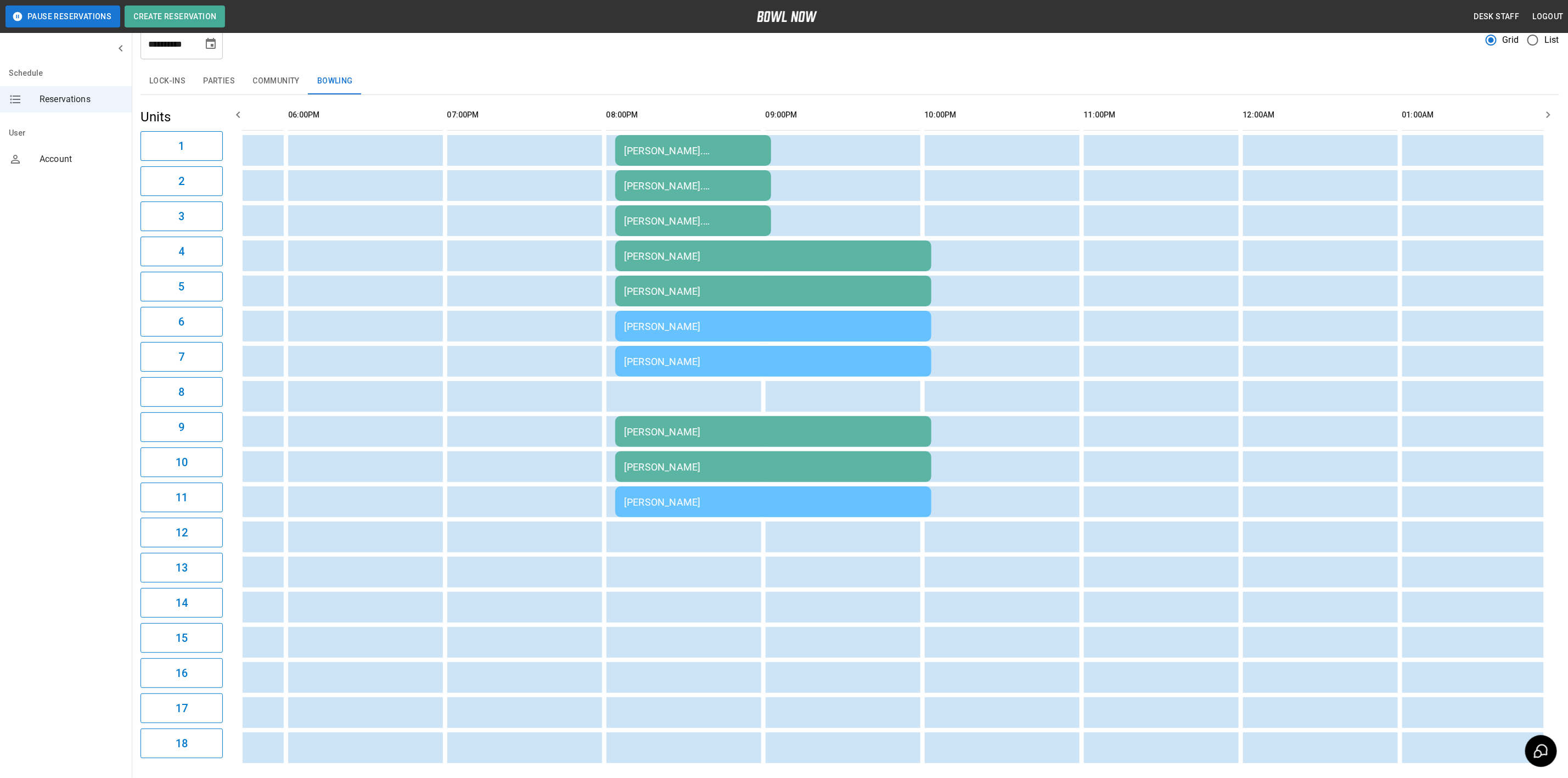
click at [662, 421] on td "[PERSON_NAME]" at bounding box center [773, 432] width 316 height 31
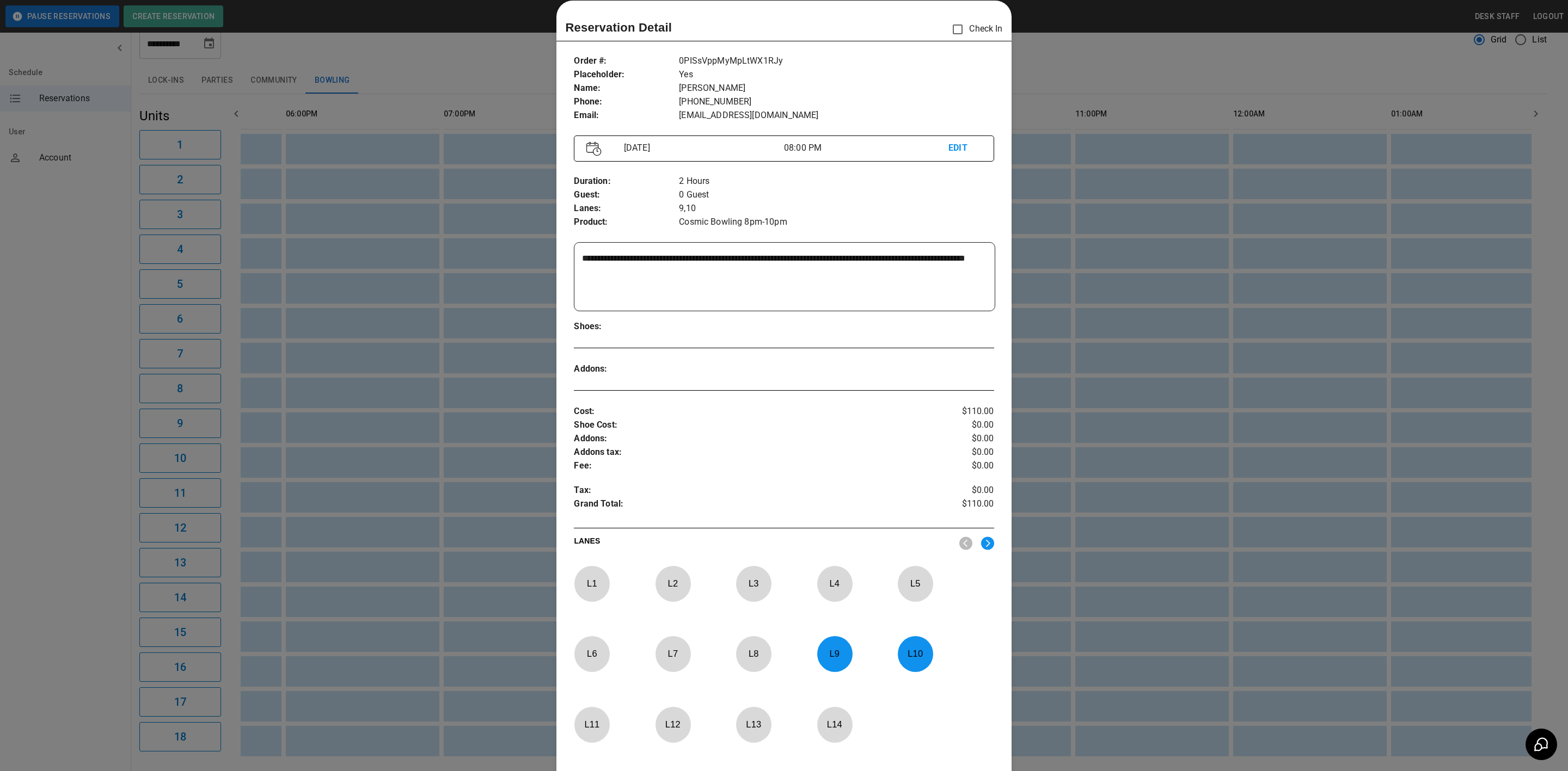
click at [788, 274] on textarea "**********" at bounding box center [783, 277] width 401 height 50
drag, startPoint x: 788, startPoint y: 274, endPoint x: 667, endPoint y: 268, distance: 121.1
click at [667, 268] on textarea "**********" at bounding box center [783, 277] width 401 height 50
click at [761, 275] on textarea "**********" at bounding box center [783, 277] width 401 height 50
click at [770, 269] on textarea "**********" at bounding box center [783, 277] width 401 height 50
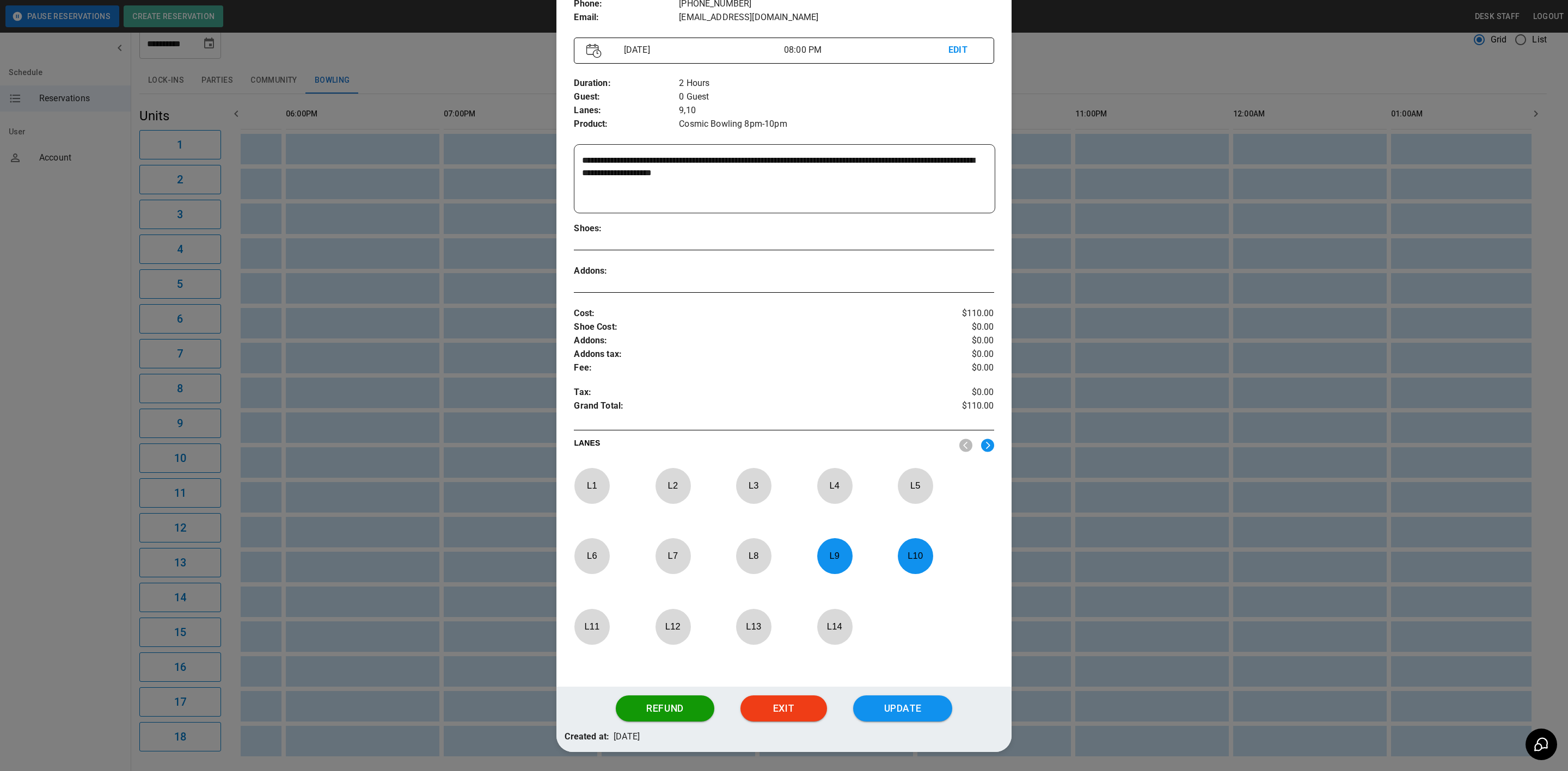
scroll to position [151, 0]
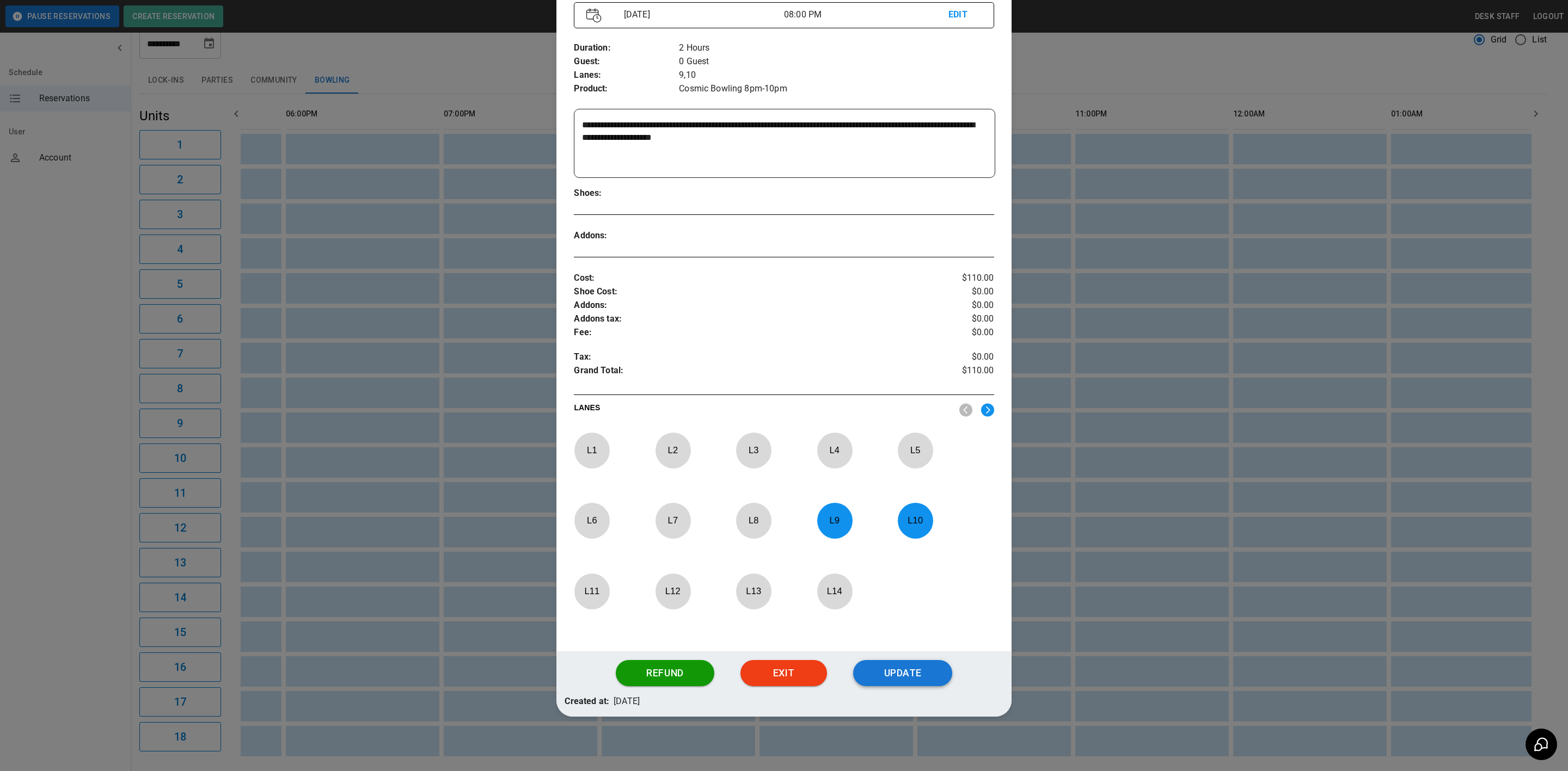
type textarea "**********"
click at [912, 680] on button "Update" at bounding box center [903, 673] width 99 height 26
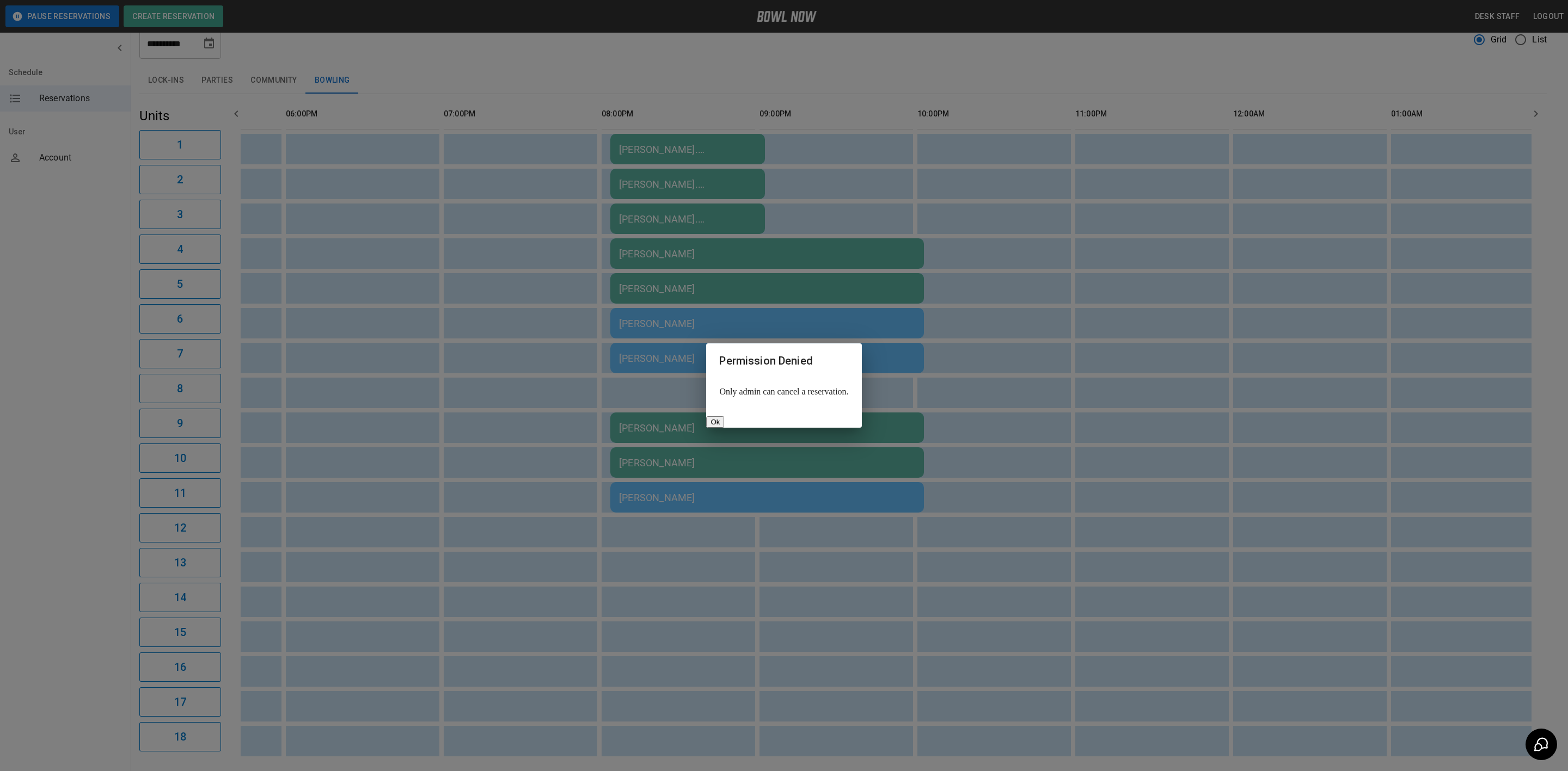
drag, startPoint x: 845, startPoint y: 416, endPoint x: 839, endPoint y: 414, distance: 6.3
click at [724, 416] on button "Ok" at bounding box center [715, 422] width 18 height 11
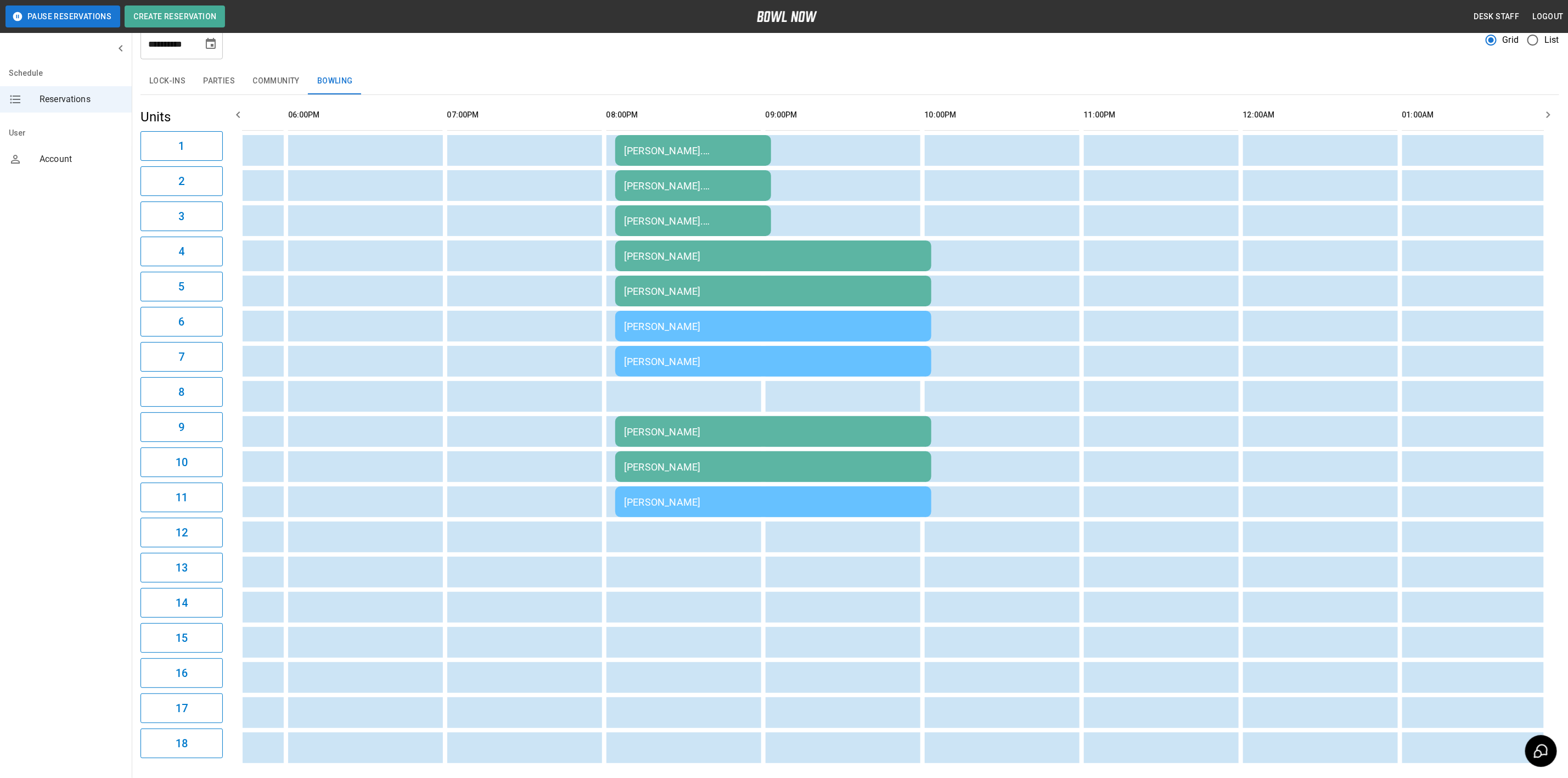
click at [771, 437] on div "[PERSON_NAME]" at bounding box center [773, 432] width 299 height 12
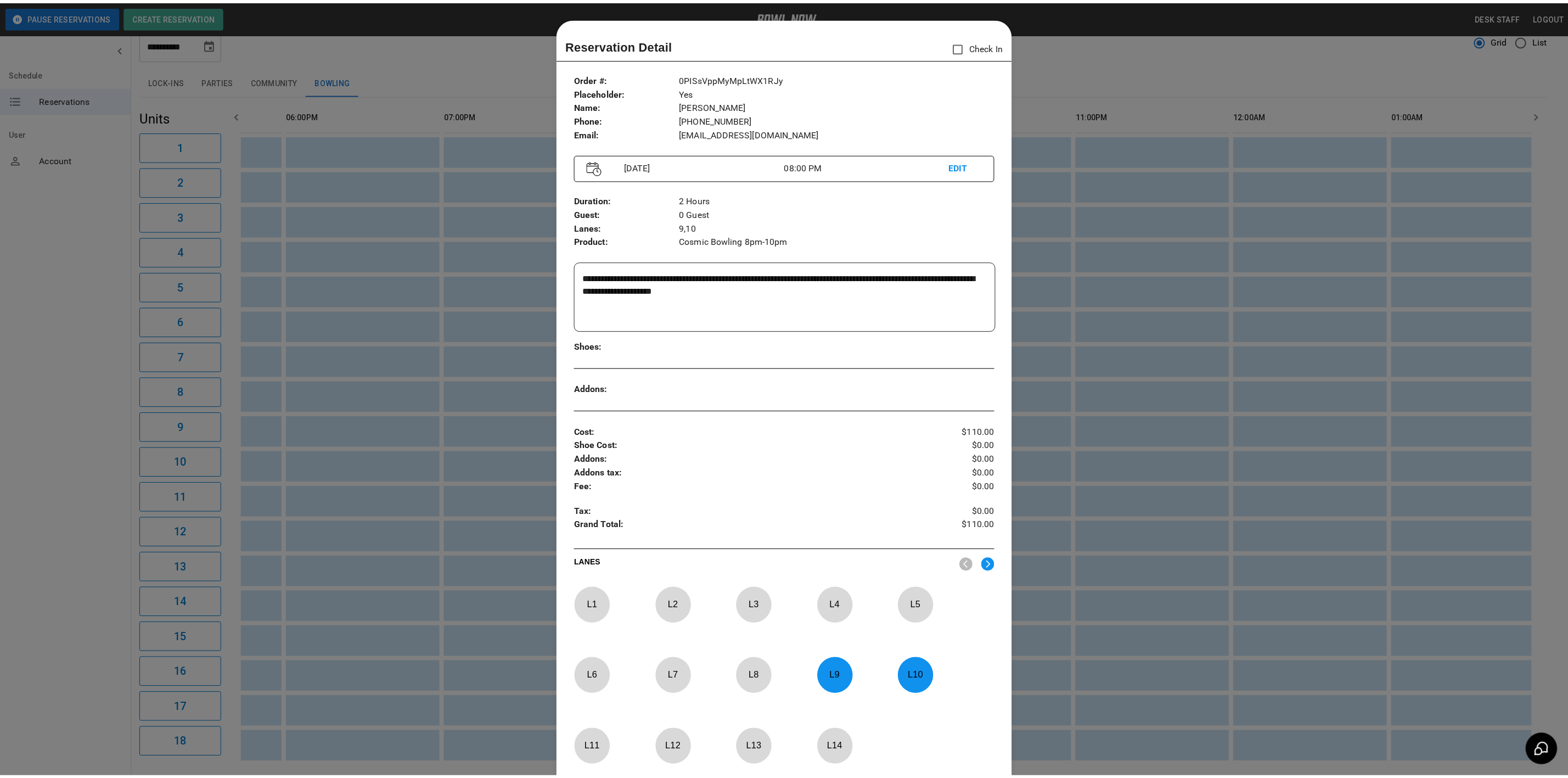
scroll to position [17, 0]
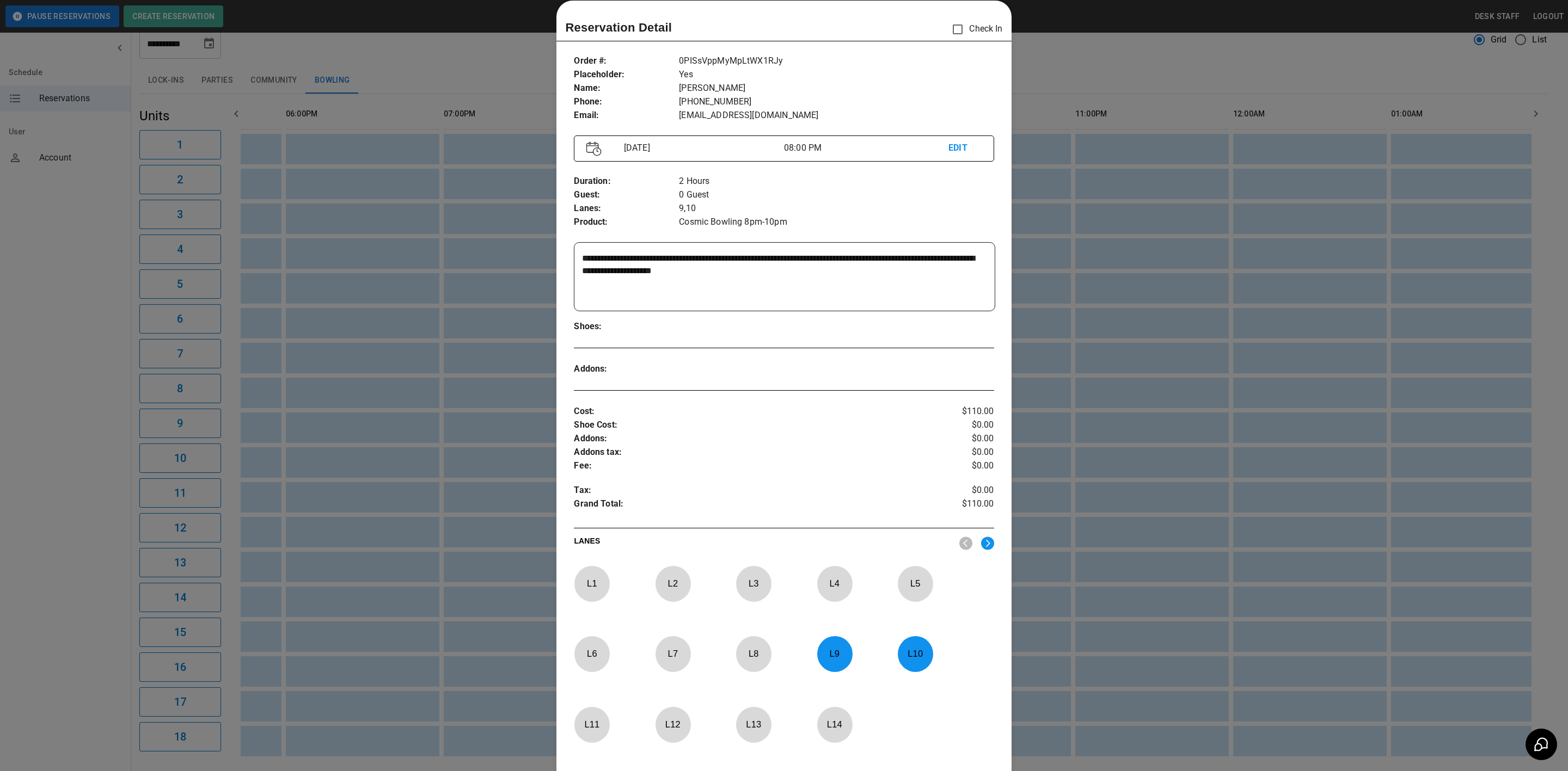
click at [1063, 62] on div at bounding box center [784, 385] width 1568 height 771
